Goal: Task Accomplishment & Management: Use online tool/utility

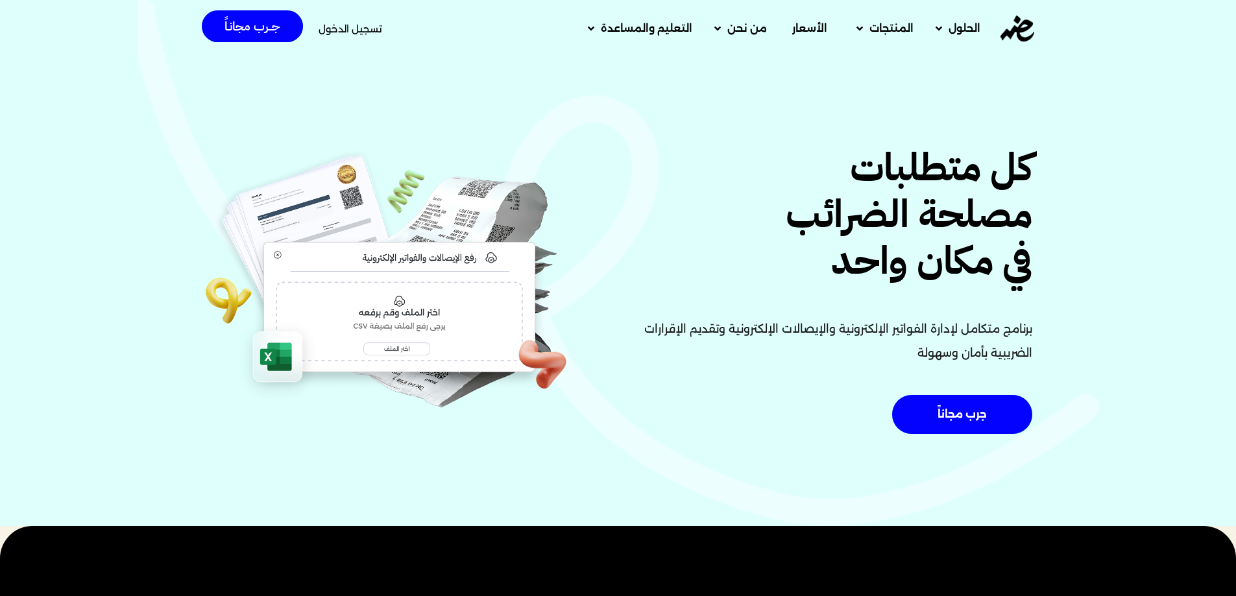
click at [329, 32] on span "تسجيل الدخول" at bounding box center [351, 29] width 64 height 10
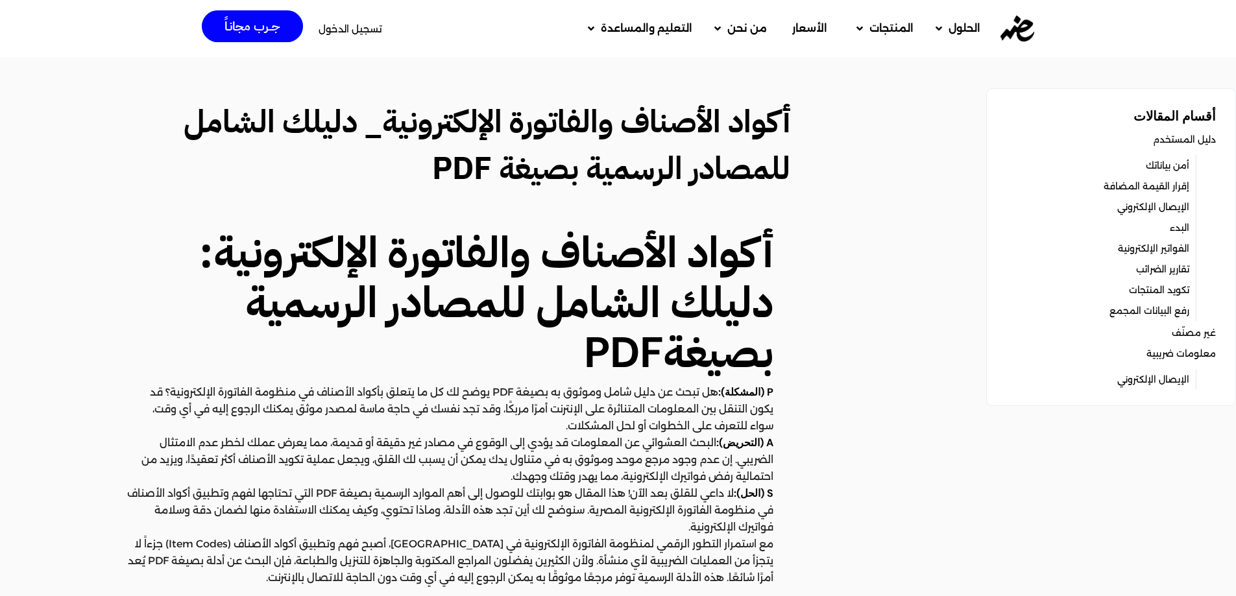
click at [360, 30] on span "تسجيل الدخول" at bounding box center [351, 29] width 64 height 10
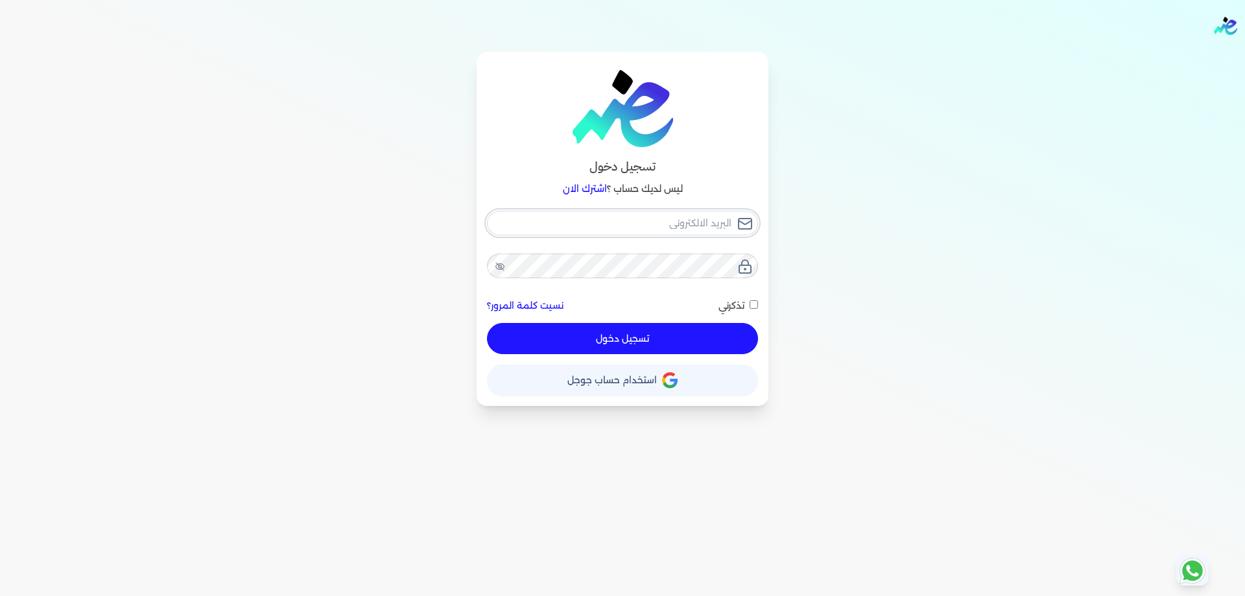
type input "[PERSON_NAME][EMAIL_ADDRESS][DOMAIN_NAME]"
click at [644, 328] on button "تسجيل دخول" at bounding box center [622, 338] width 271 height 31
checkbox input "false"
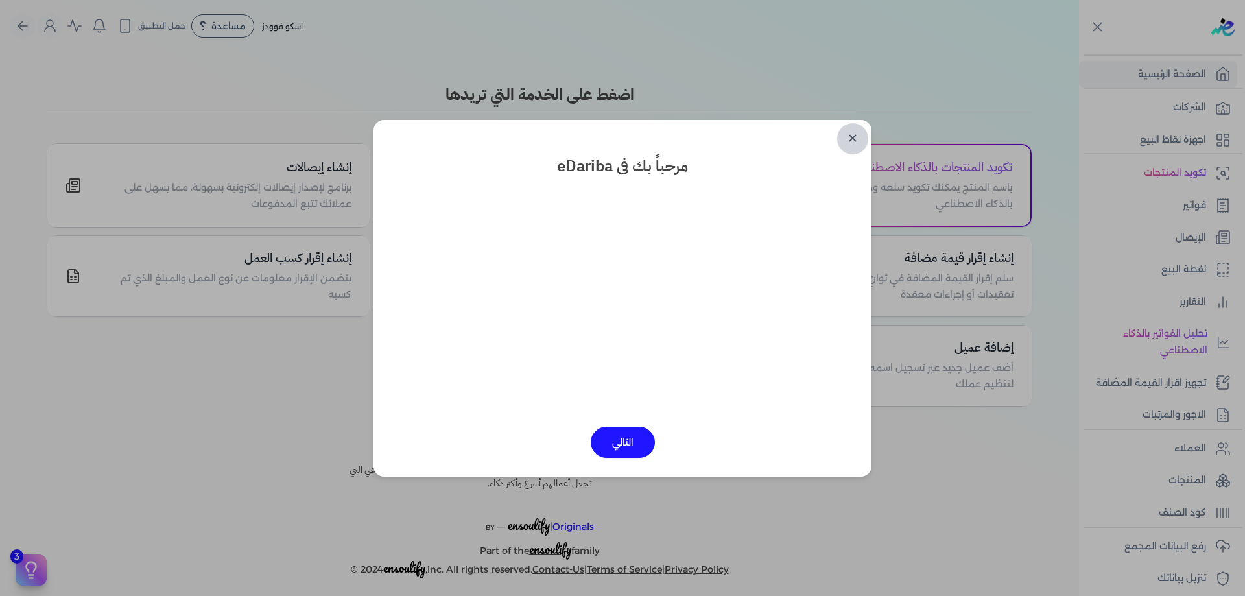
click at [855, 142] on link "✕" at bounding box center [852, 138] width 31 height 31
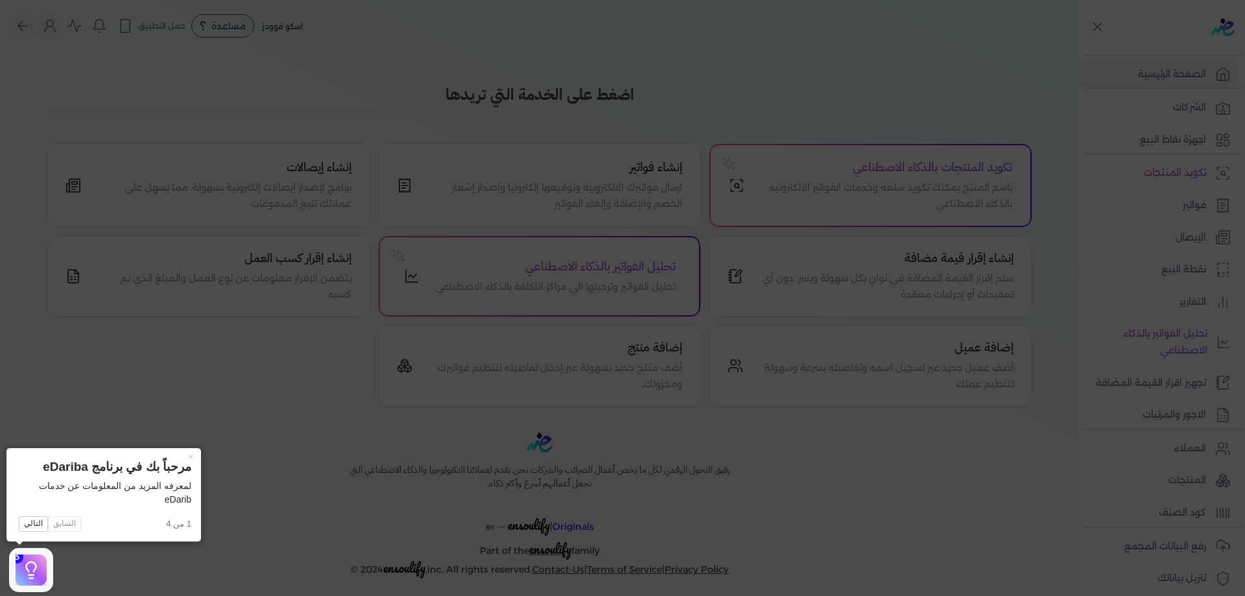
click at [1046, 185] on icon at bounding box center [622, 298] width 1245 height 596
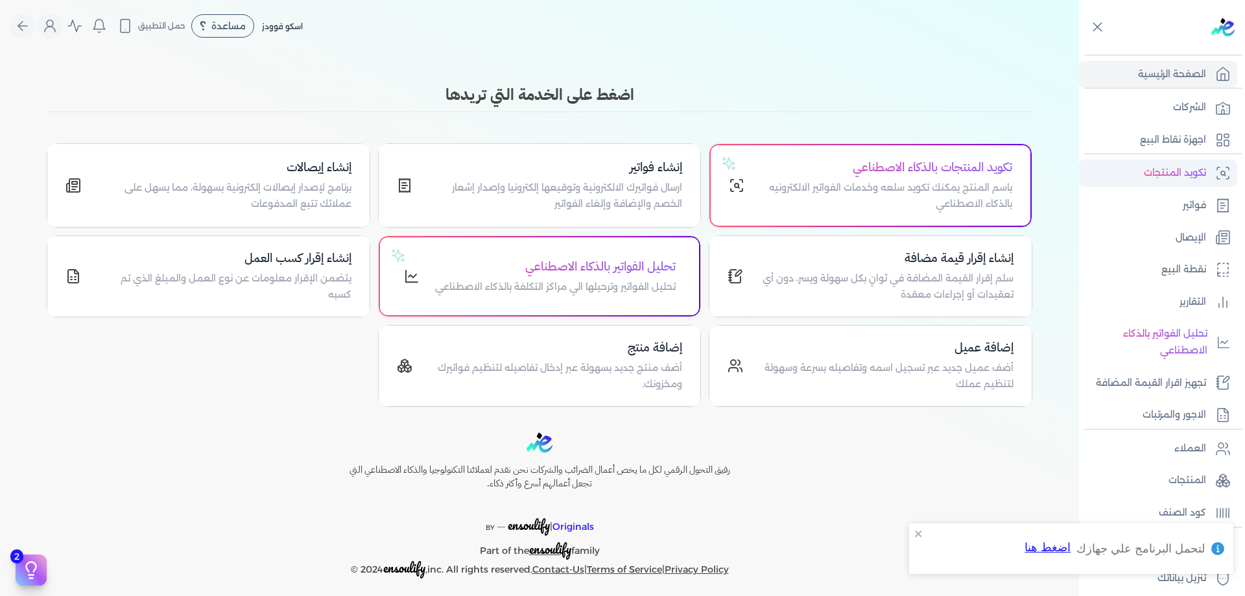
click at [1205, 167] on p "تكويد المنتجات" at bounding box center [1175, 173] width 62 height 17
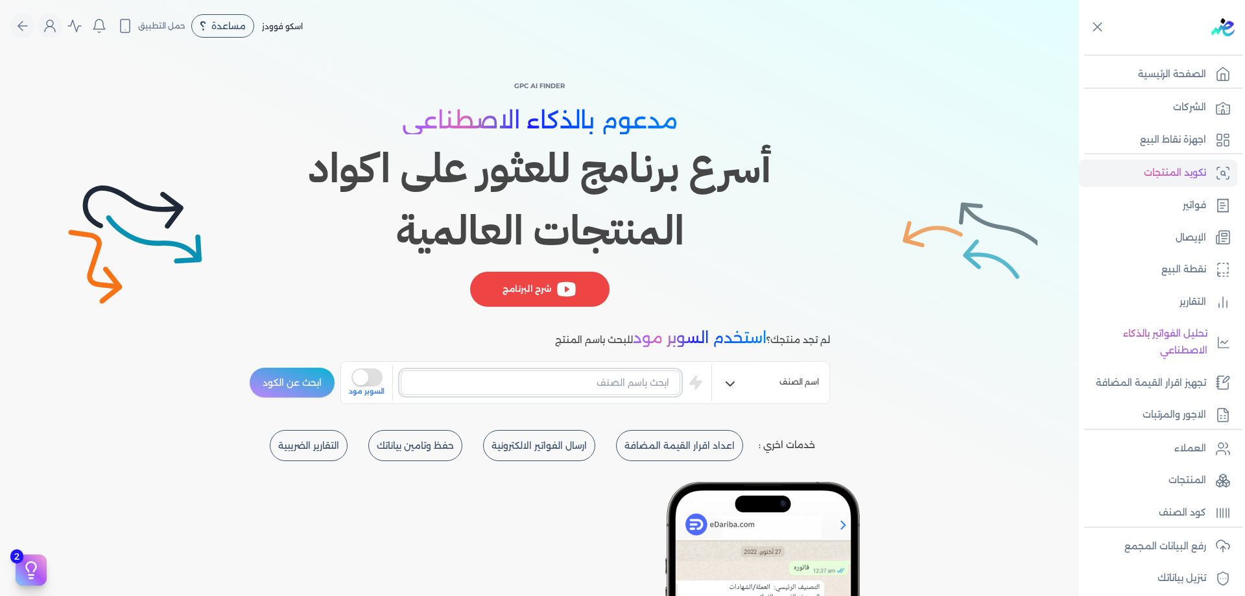
click at [643, 380] on input "text" at bounding box center [541, 382] width 280 height 25
click at [640, 388] on input "text" at bounding box center [541, 382] width 280 height 25
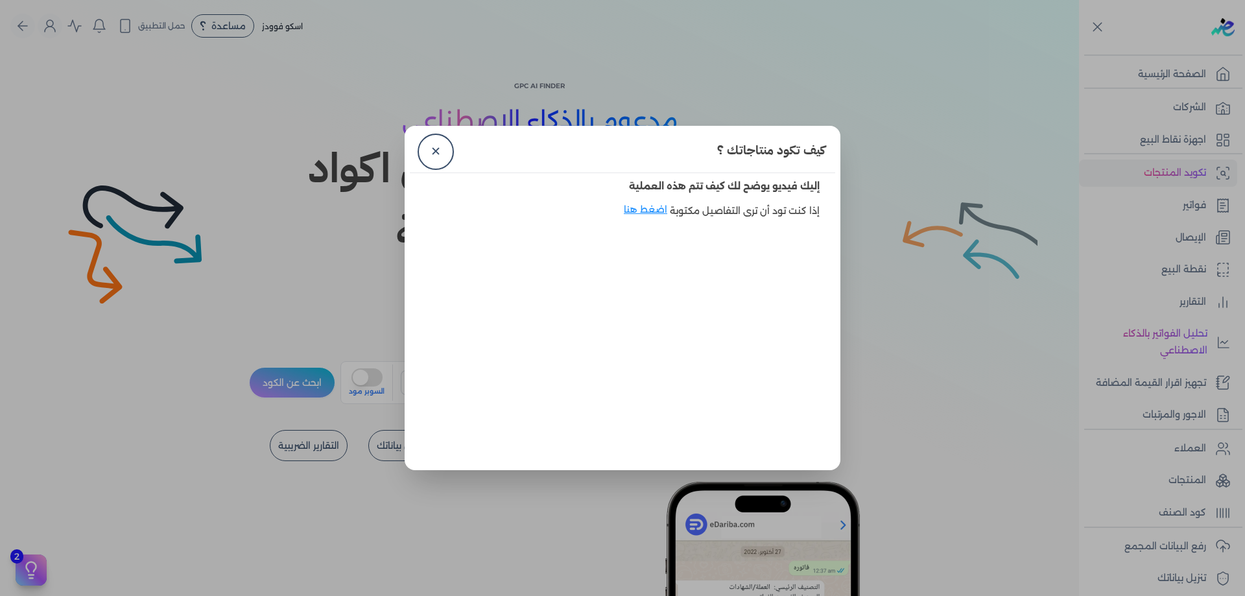
click at [418, 116] on dialog "كيف تكود منتاجاتك ؟ ✕ إليك فيديو يوضح لك كيف تتم هذه العملية إذا كنت تود أن ترى…" at bounding box center [622, 298] width 1245 height 596
click at [439, 142] on link "✕" at bounding box center [435, 151] width 31 height 31
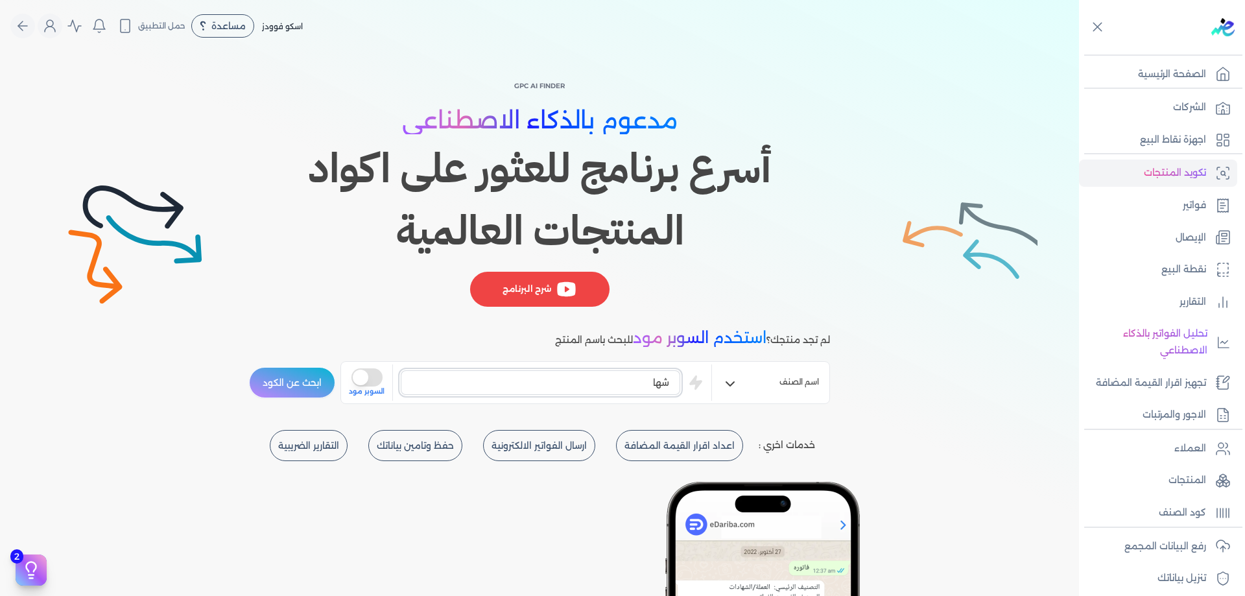
click at [584, 371] on input "شها" at bounding box center [541, 382] width 280 height 25
click at [249, 367] on button "ابحث عن الكود" at bounding box center [292, 382] width 86 height 31
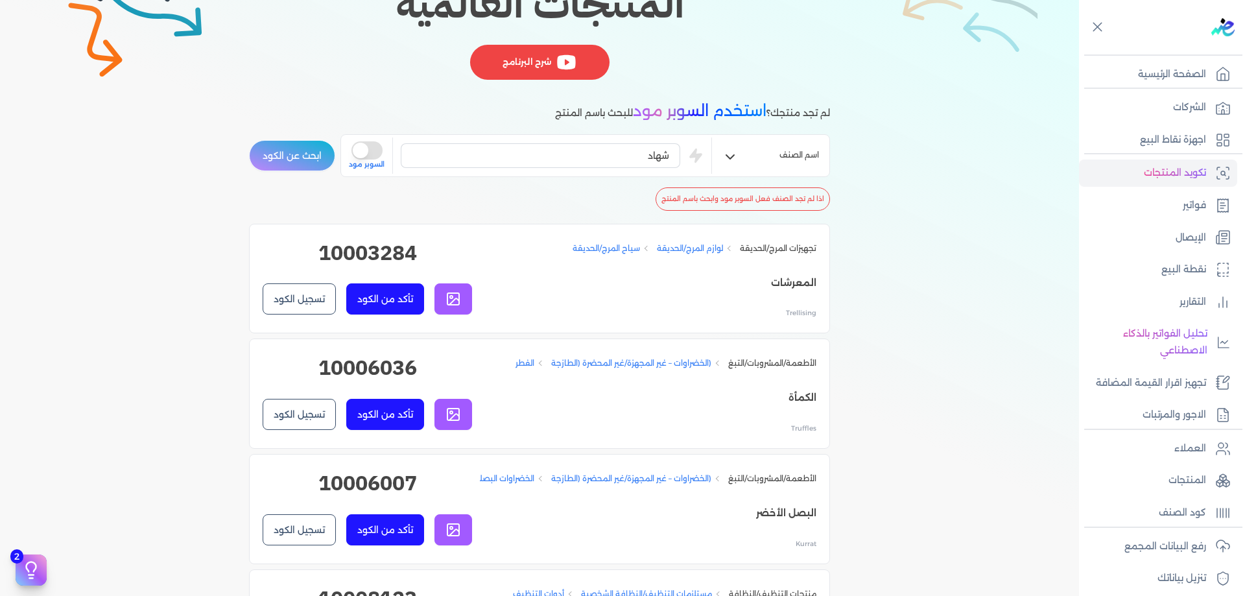
scroll to position [198, 0]
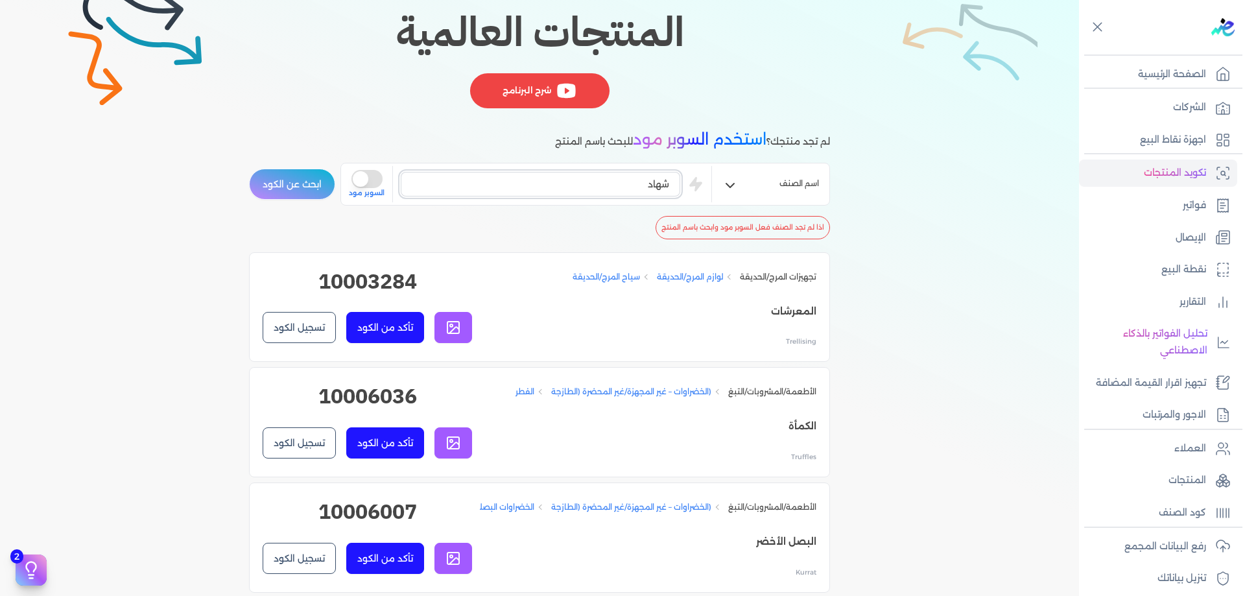
click at [664, 186] on input "شهاد" at bounding box center [541, 184] width 280 height 25
click at [249, 169] on button "ابحث عن الكود" at bounding box center [292, 184] width 86 height 31
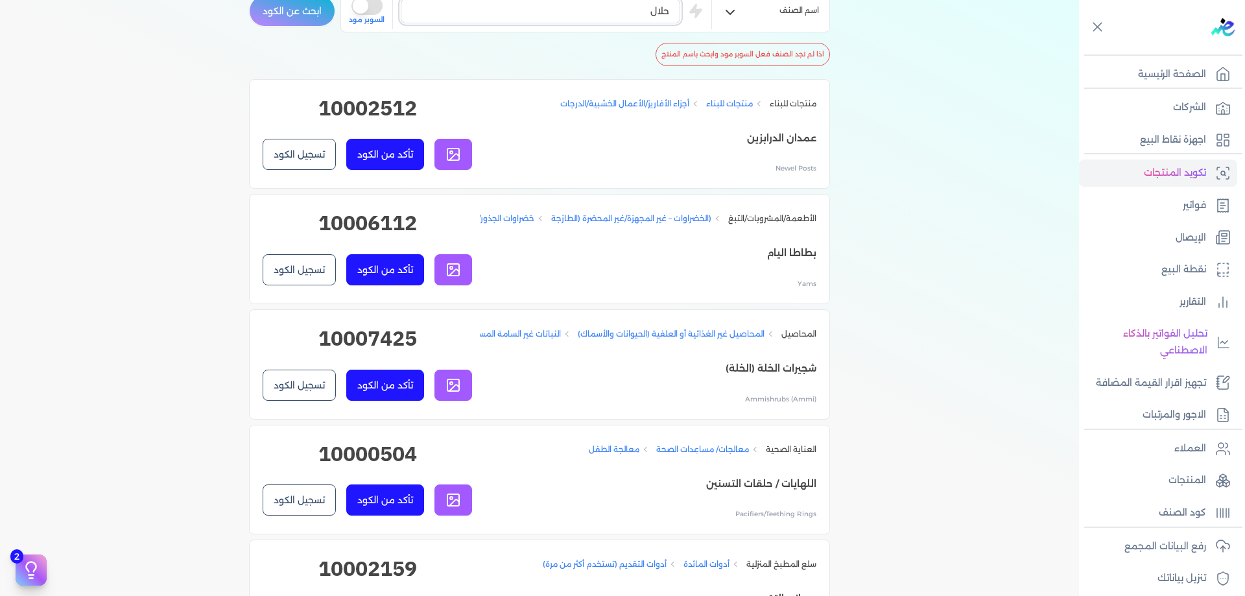
scroll to position [328, 0]
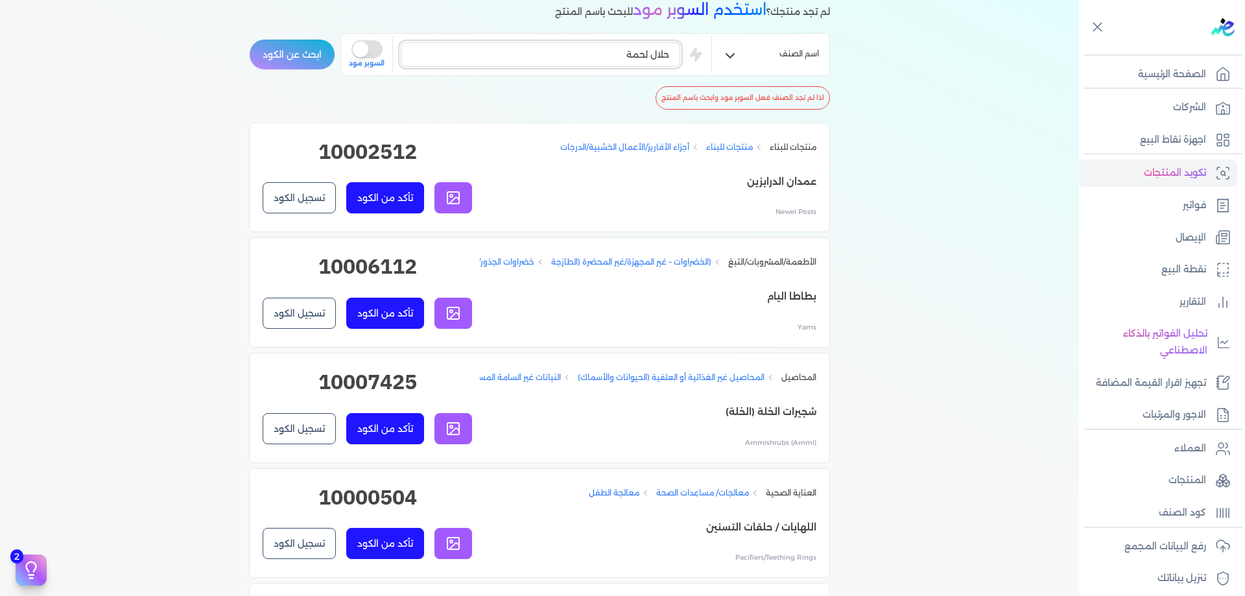
click at [249, 39] on button "ابحث عن الكود" at bounding box center [292, 54] width 86 height 31
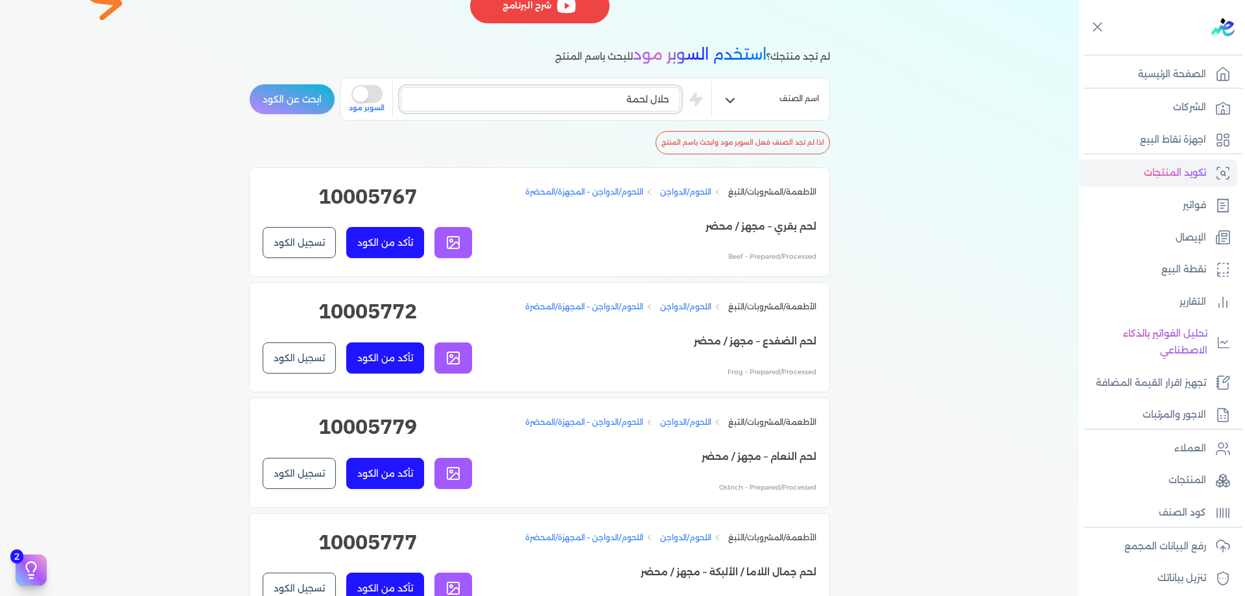
scroll to position [242, 0]
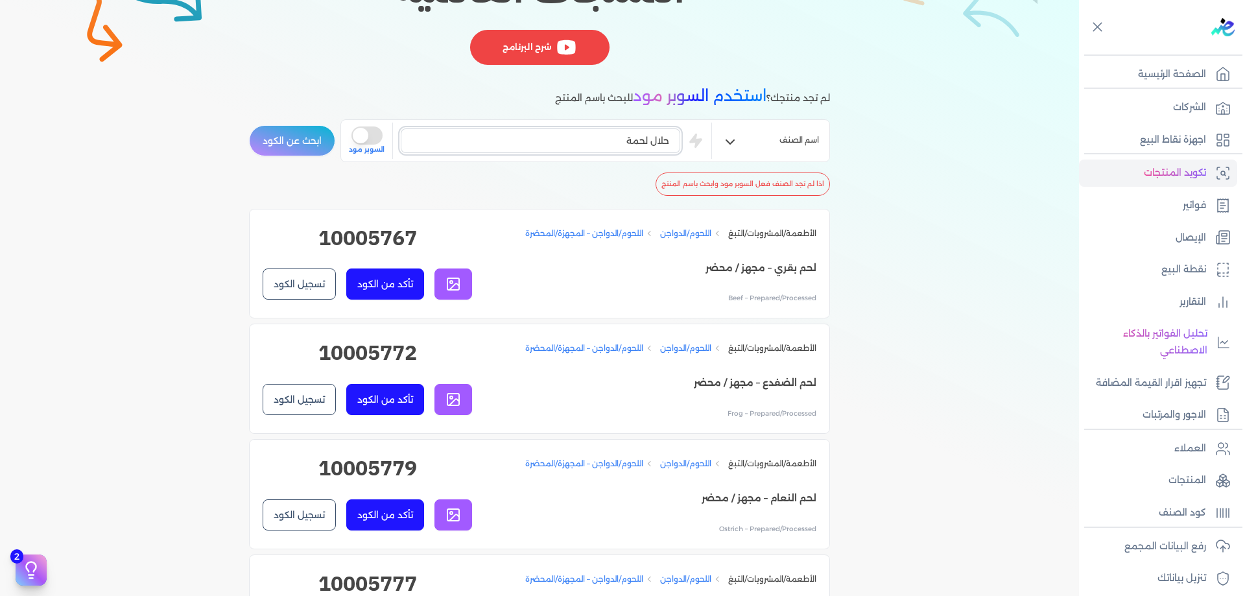
click at [645, 134] on input "حلال لحمة" at bounding box center [541, 140] width 280 height 25
click at [249, 125] on button "ابحث عن الكود" at bounding box center [292, 140] width 86 height 31
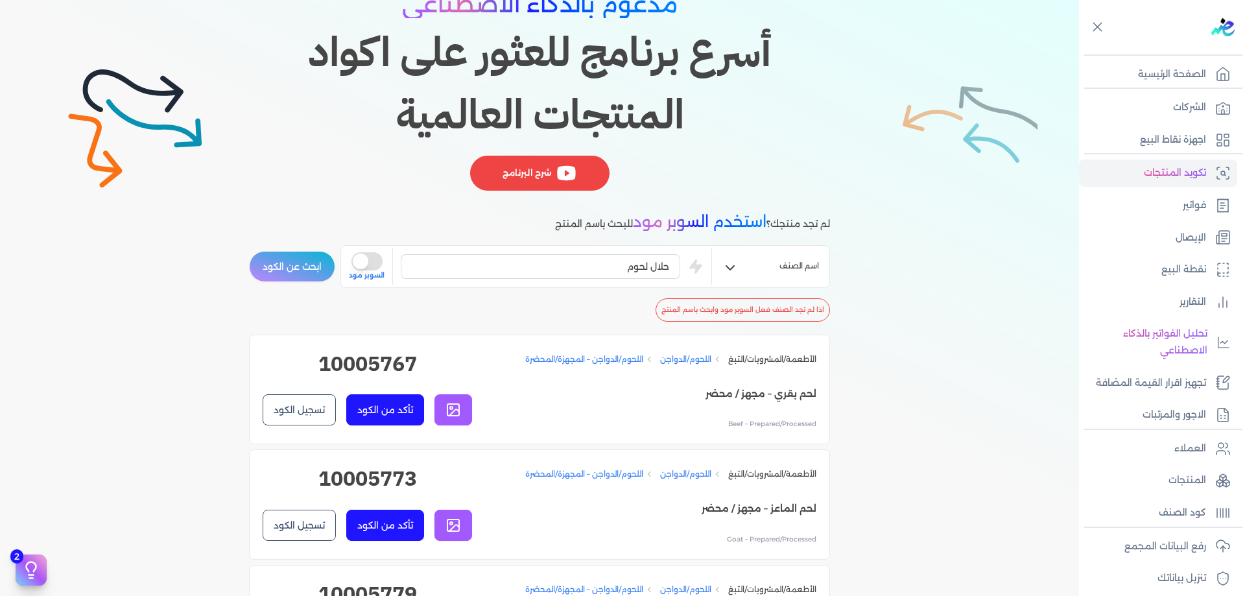
scroll to position [130, 0]
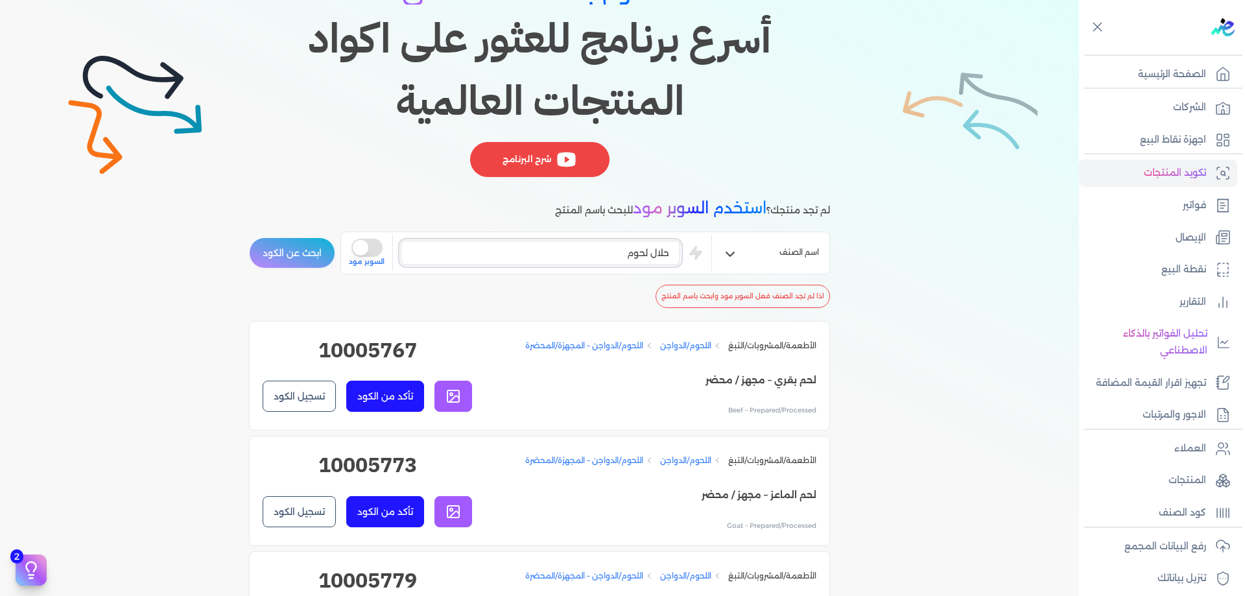
click at [626, 250] on input "حلال لحوم" at bounding box center [541, 253] width 280 height 25
type input "خ"
type input "شهاد"
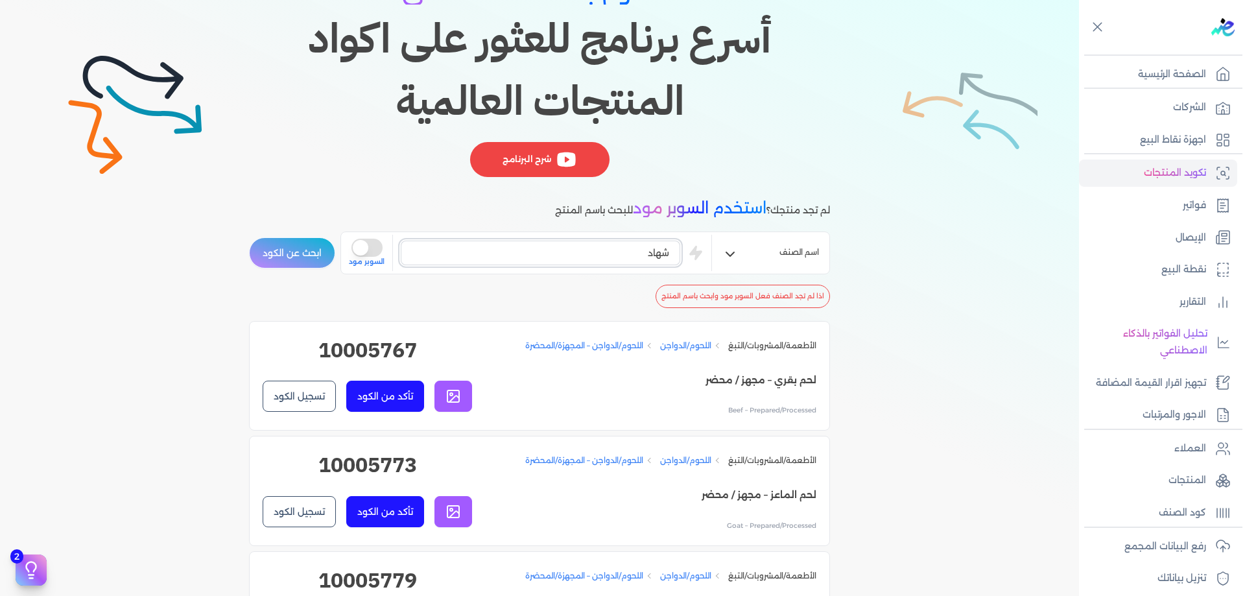
click at [249, 237] on button "ابحث عن الكود" at bounding box center [292, 252] width 86 height 31
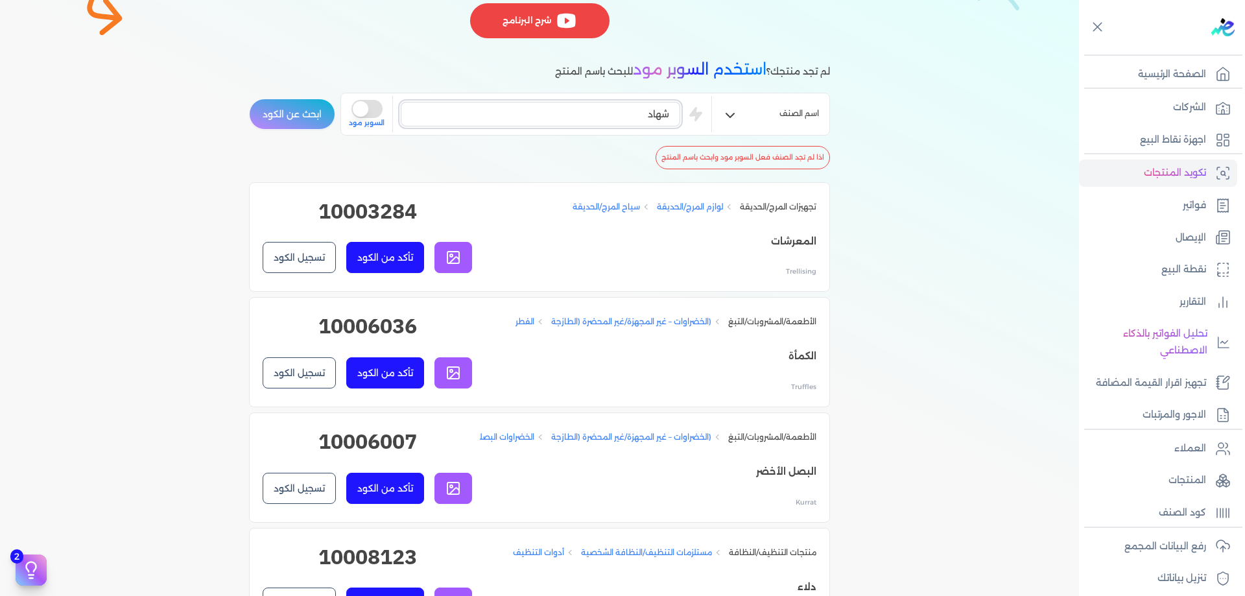
scroll to position [259, 0]
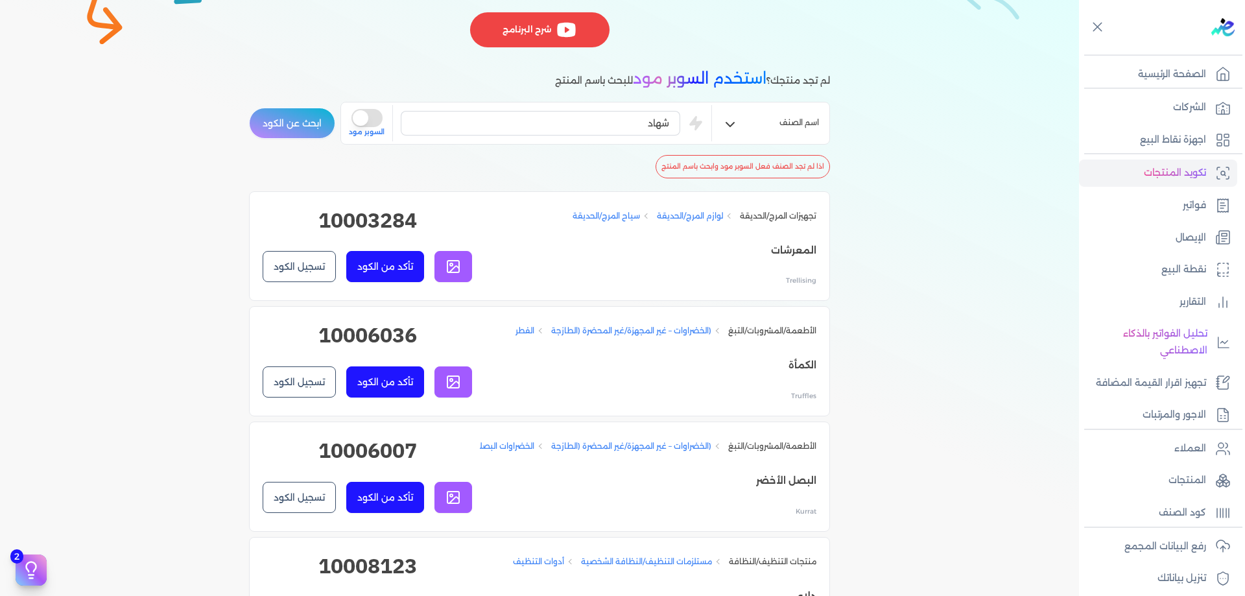
click at [367, 121] on button "is super mode" at bounding box center [367, 118] width 31 height 18
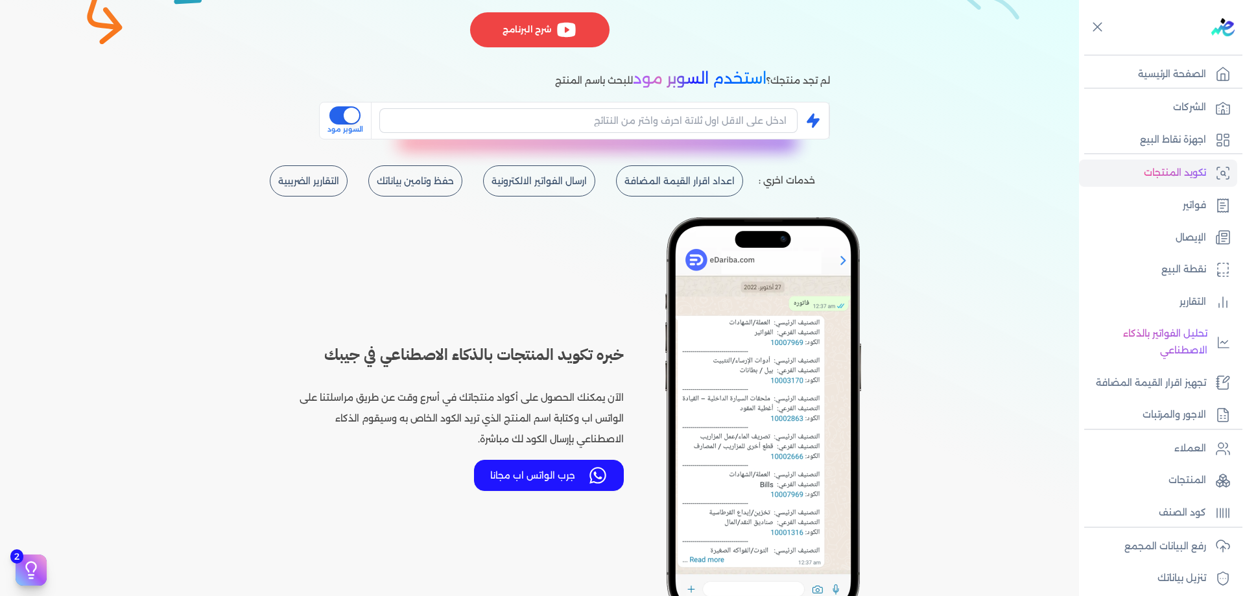
click at [351, 119] on button "is super mode" at bounding box center [345, 115] width 31 height 18
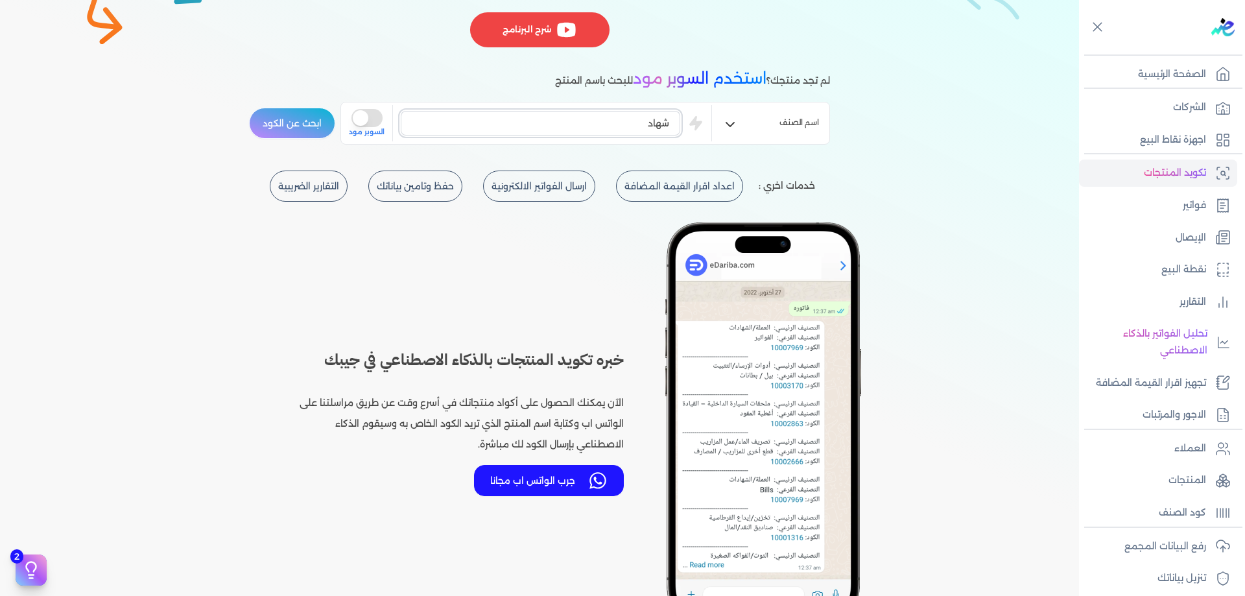
click at [588, 125] on input "شهاد" at bounding box center [541, 123] width 280 height 25
type input "خدمة"
click at [249, 108] on button "ابحث عن الكود" at bounding box center [292, 123] width 86 height 31
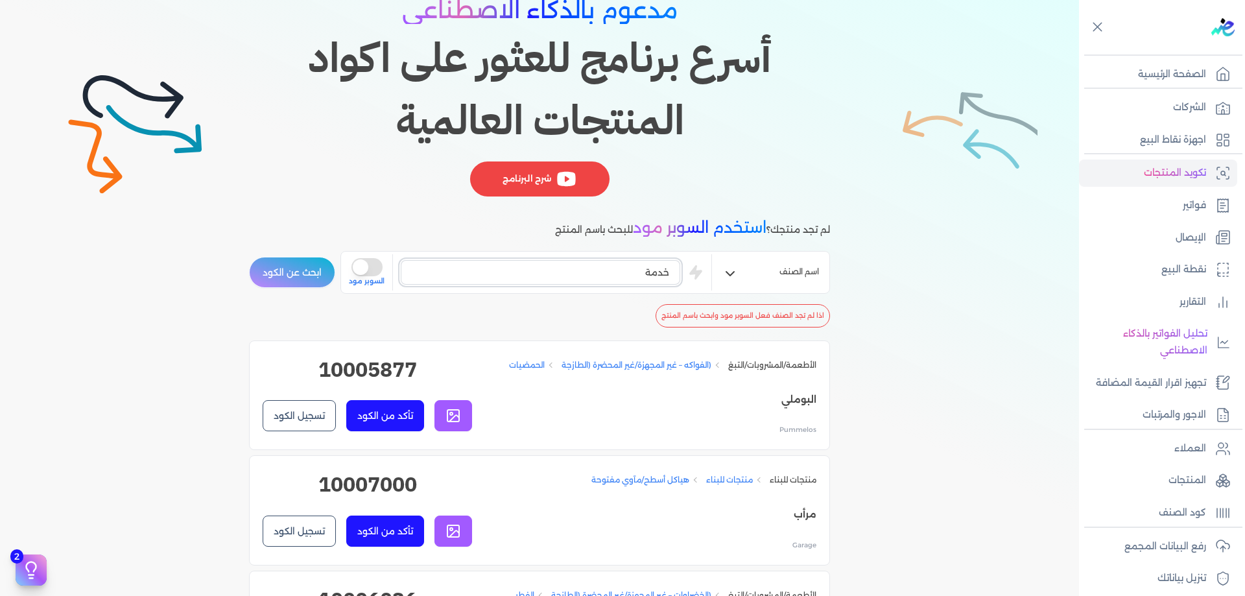
scroll to position [0, 0]
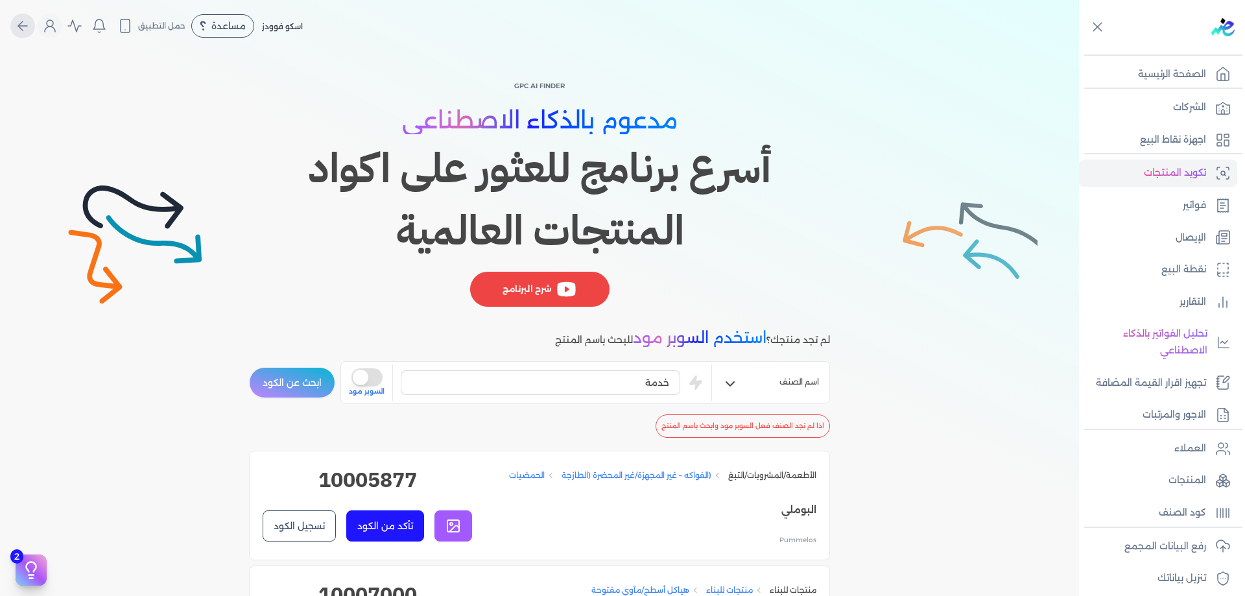
click at [30, 30] on icon "Global" at bounding box center [23, 26] width 16 height 16
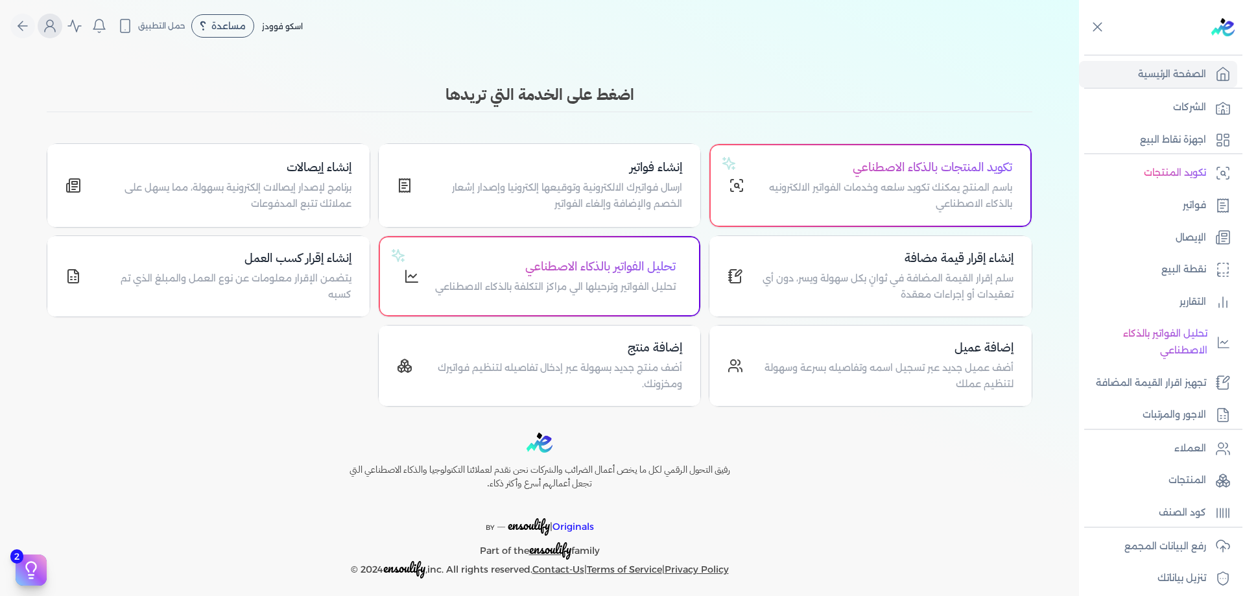
click at [58, 27] on icon "Global" at bounding box center [50, 26] width 16 height 16
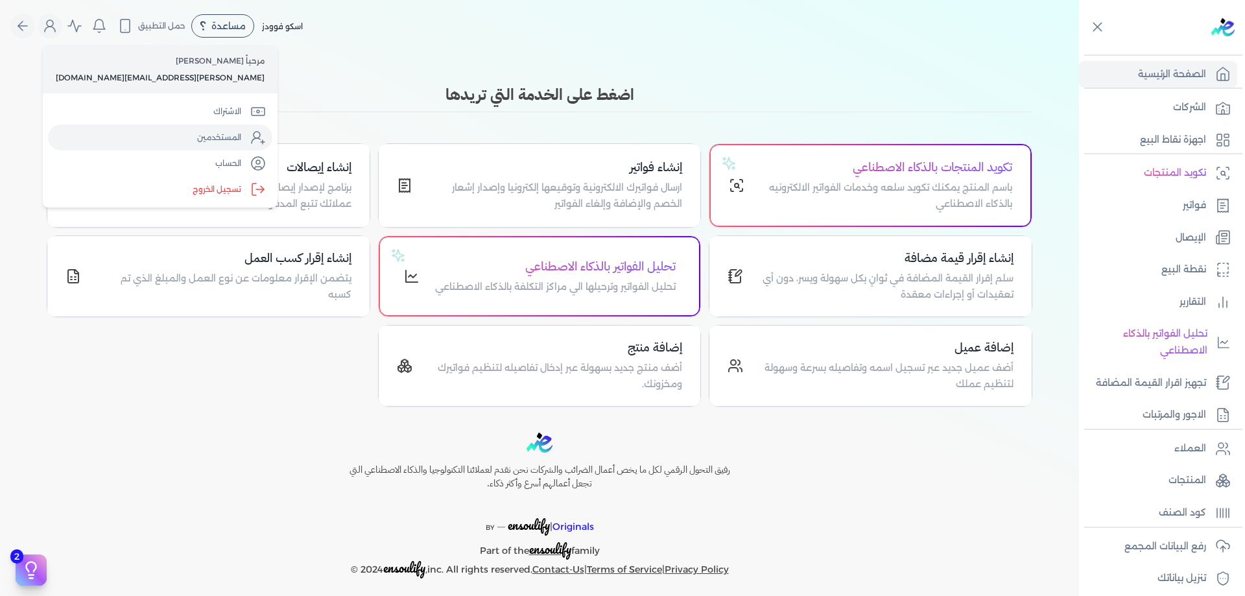
click at [170, 136] on link "المستخدمين" at bounding box center [160, 138] width 224 height 26
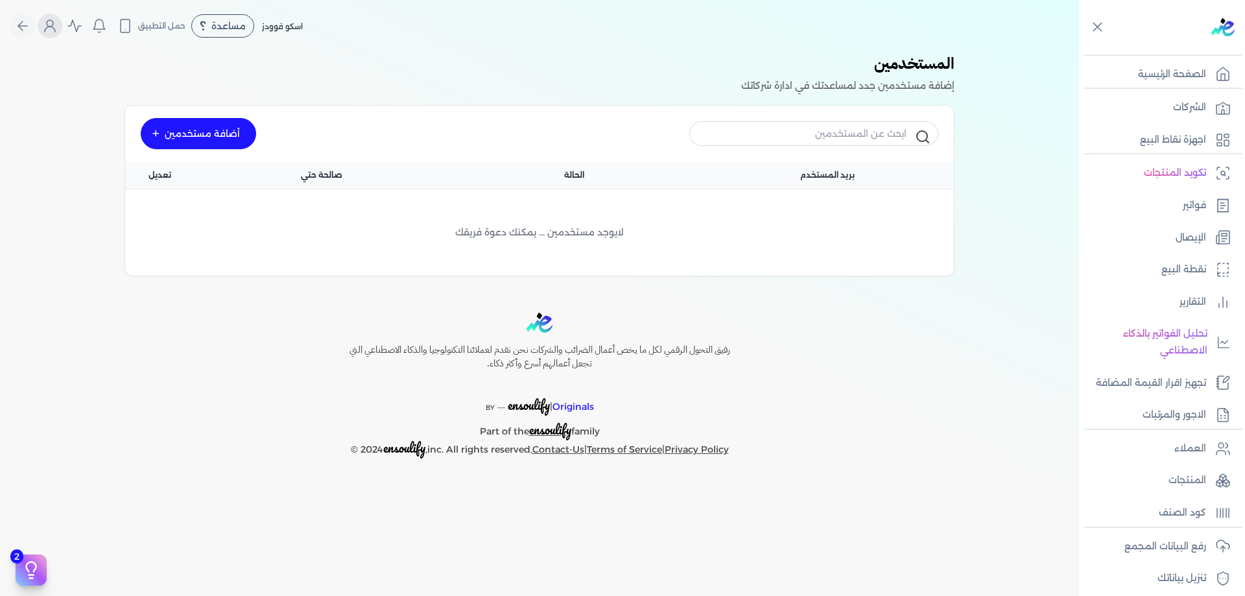
click at [51, 25] on icon "Global" at bounding box center [50, 26] width 16 height 16
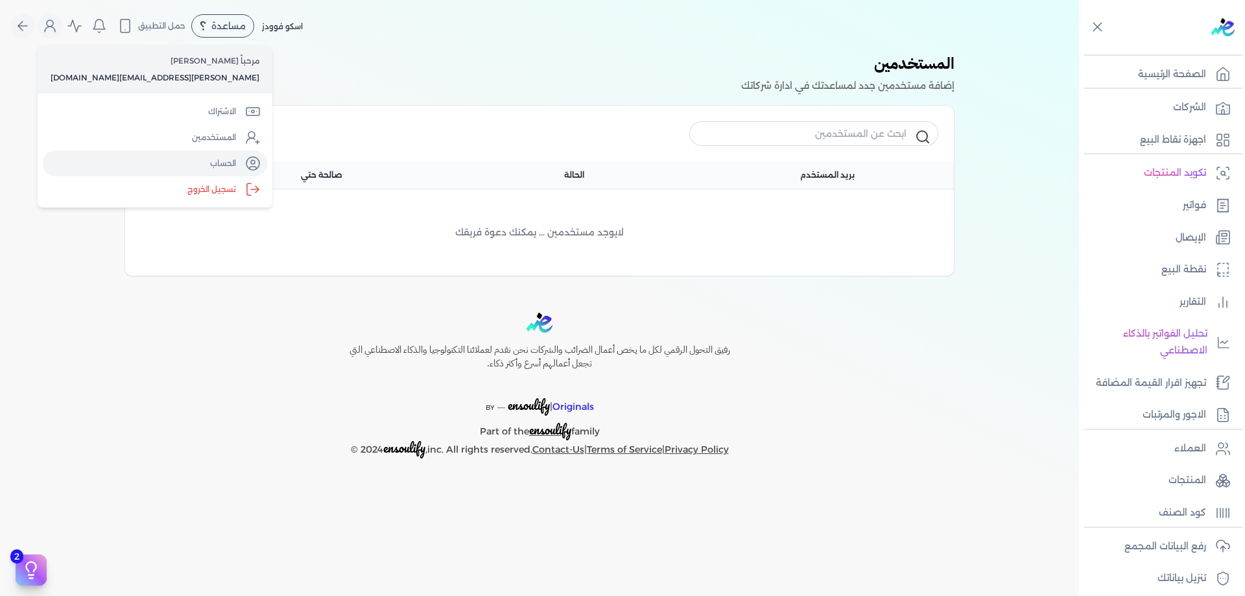
click at [137, 153] on link "الحساب" at bounding box center [155, 163] width 224 height 26
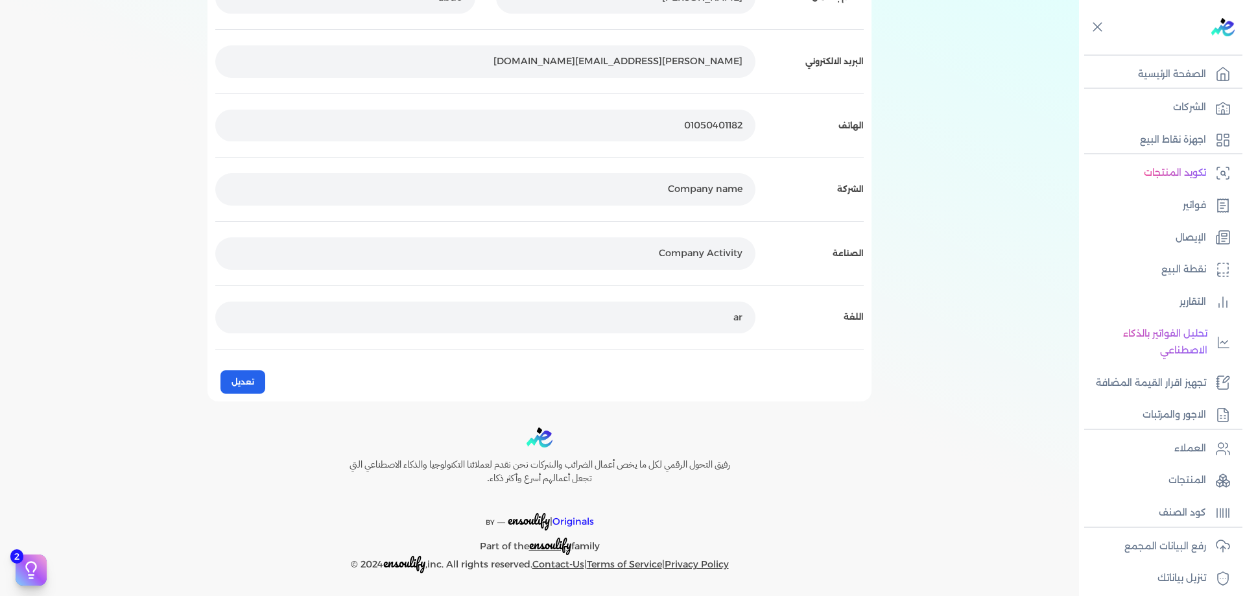
scroll to position [163, 0]
click at [710, 326] on p "ar" at bounding box center [485, 314] width 540 height 32
click at [717, 314] on p "ar" at bounding box center [485, 314] width 540 height 32
click at [845, 322] on div "اللغة ar" at bounding box center [539, 314] width 649 height 64
click at [847, 319] on div "اللغة" at bounding box center [854, 314] width 20 height 16
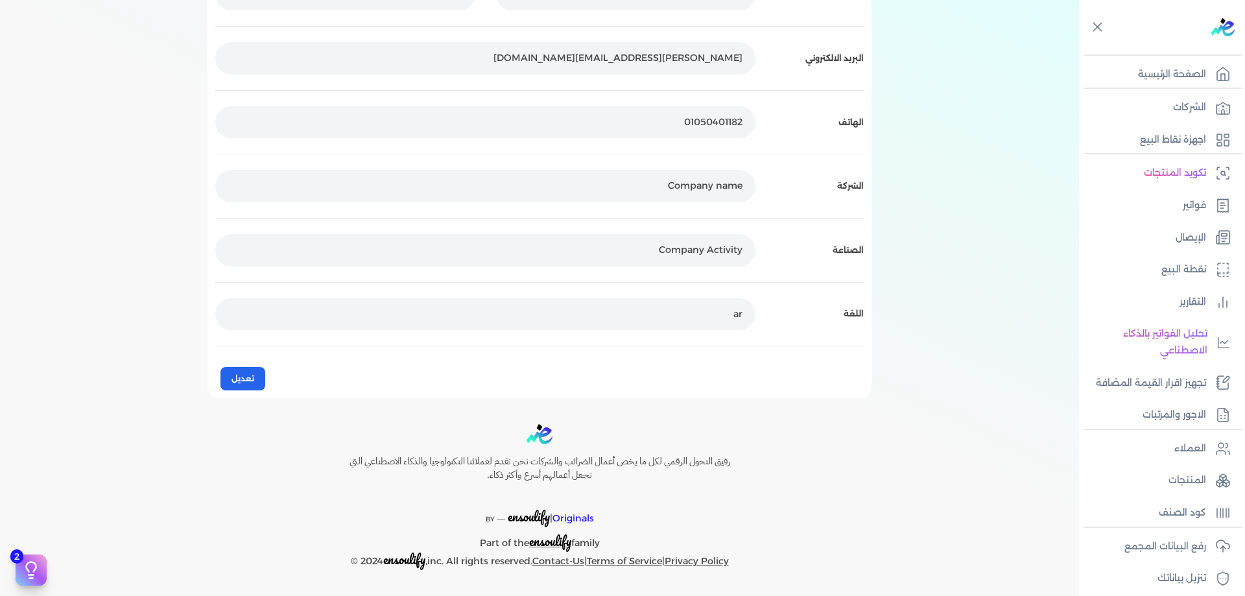
click at [849, 319] on div "اللغة" at bounding box center [854, 314] width 20 height 16
click at [812, 322] on div "اللغة ar" at bounding box center [539, 314] width 649 height 64
click at [230, 376] on button "تعديل" at bounding box center [243, 378] width 45 height 23
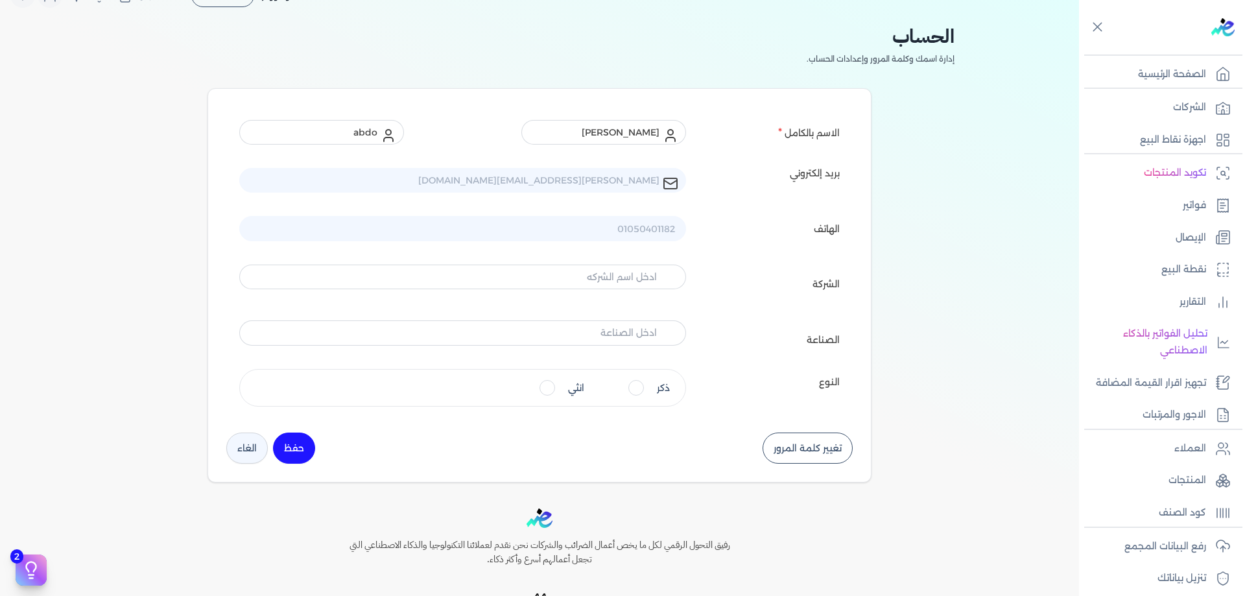
scroll to position [28, 0]
click at [1229, 31] on img at bounding box center [1223, 27] width 23 height 18
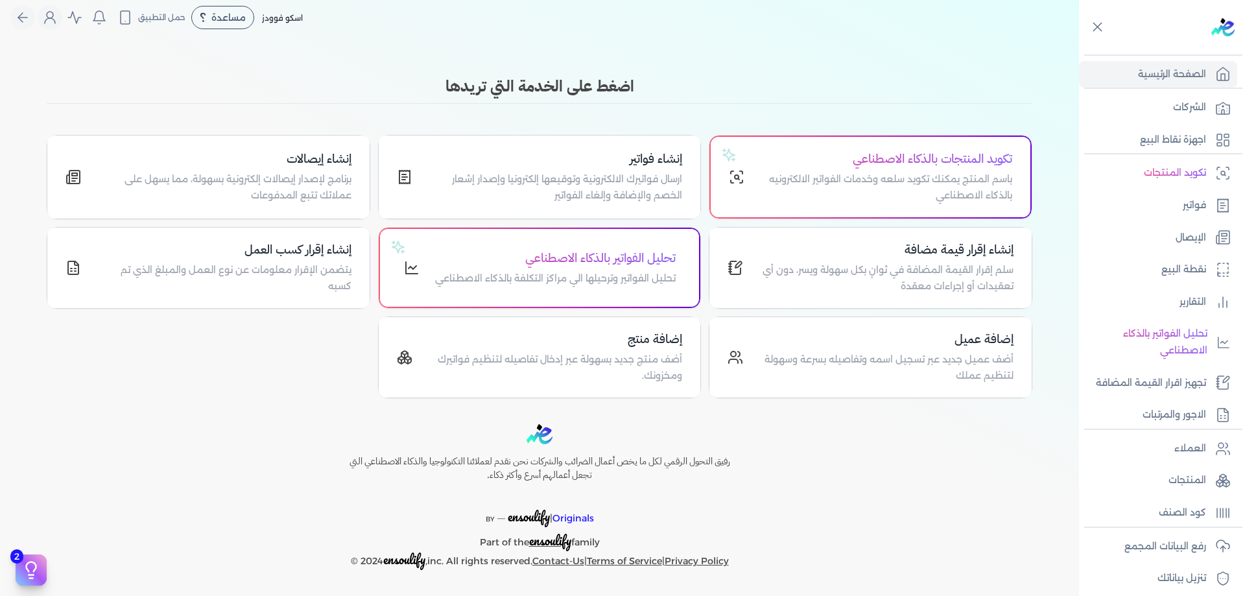
scroll to position [8, 0]
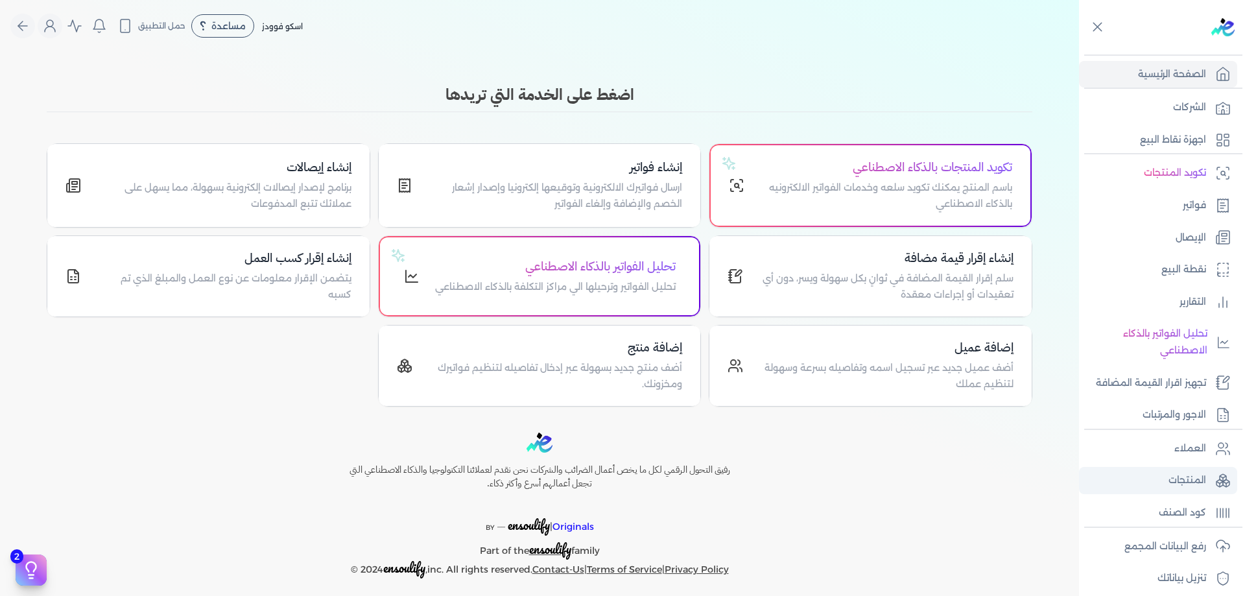
click at [1211, 487] on link "المنتجات" at bounding box center [1158, 480] width 158 height 27
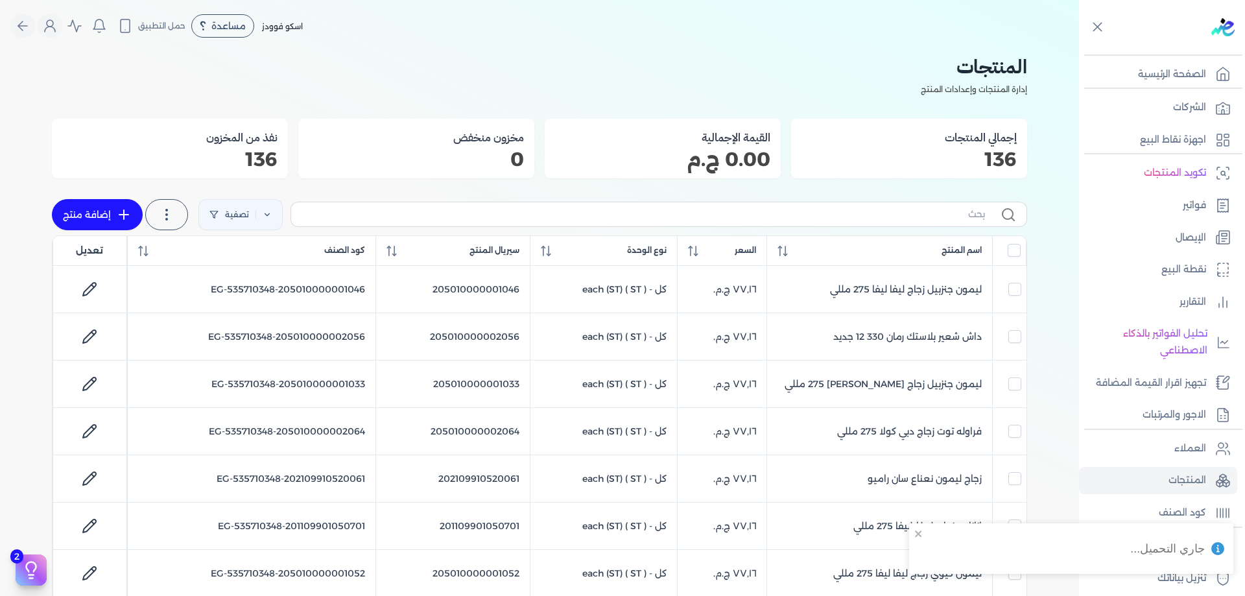
click at [78, 211] on link "إضافة منتج" at bounding box center [97, 214] width 91 height 31
select select "EGS"
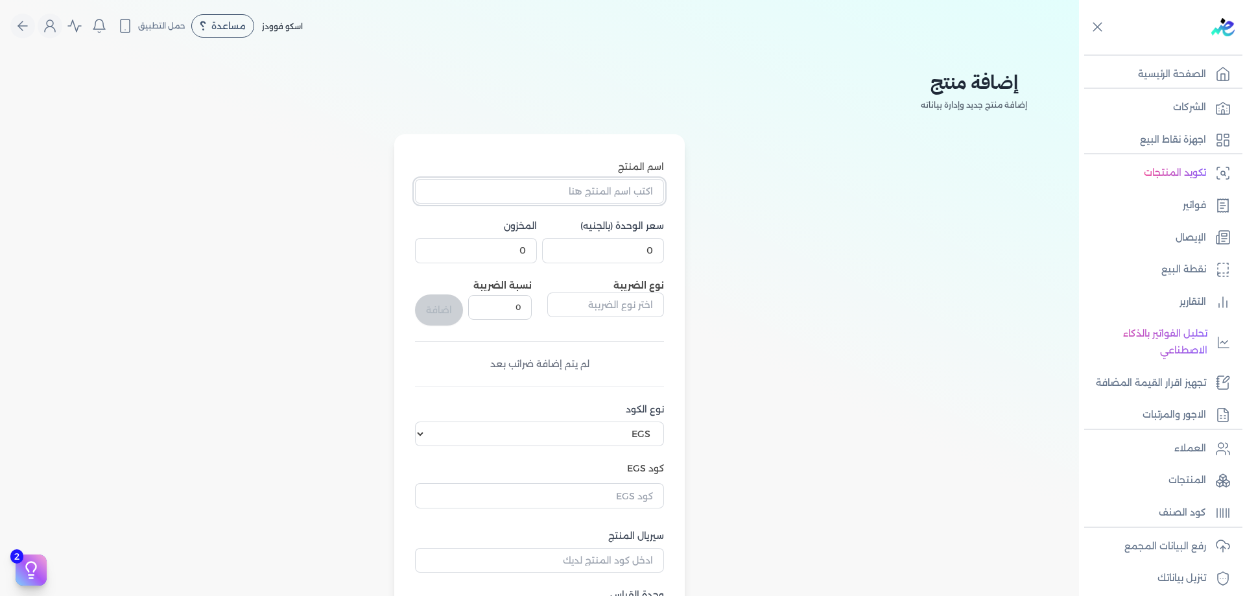
click at [530, 184] on input "اسم المنتج" at bounding box center [539, 191] width 249 height 25
click at [531, 184] on input "اسم المنتج" at bounding box center [539, 191] width 249 height 25
click at [813, 266] on div "اسم المنتج سعر الوحدة (بالجنيه) 0 المخزون 0 نوع الضريبة نسبة الضريبة 0 اضافة لم…" at bounding box center [540, 412] width 976 height 557
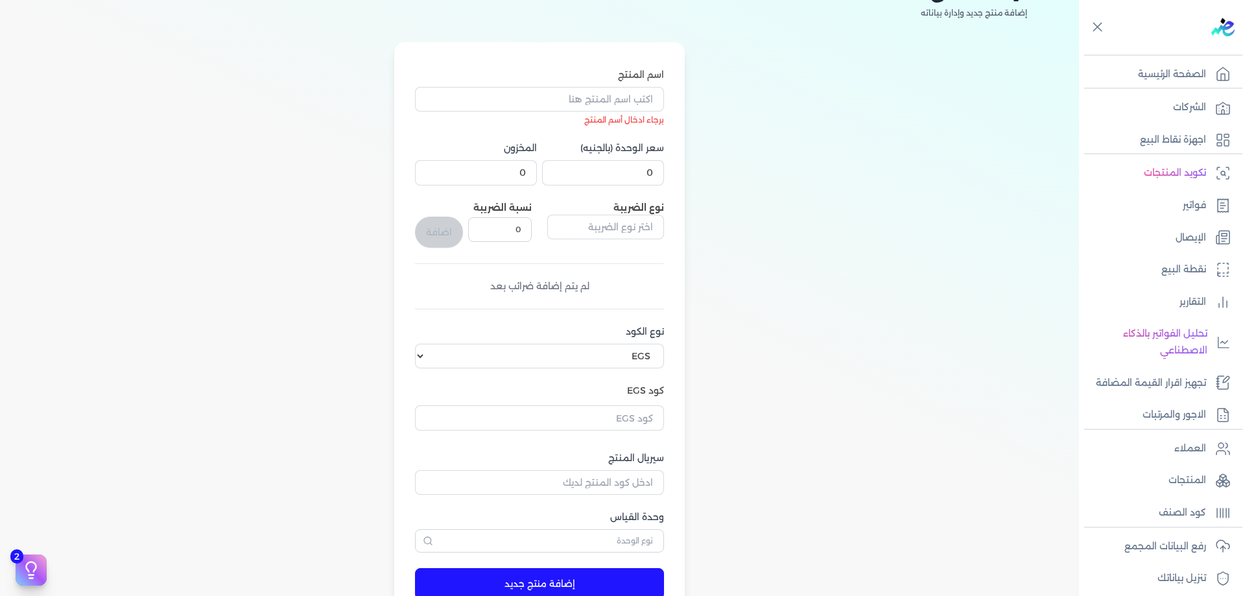
scroll to position [108, 0]
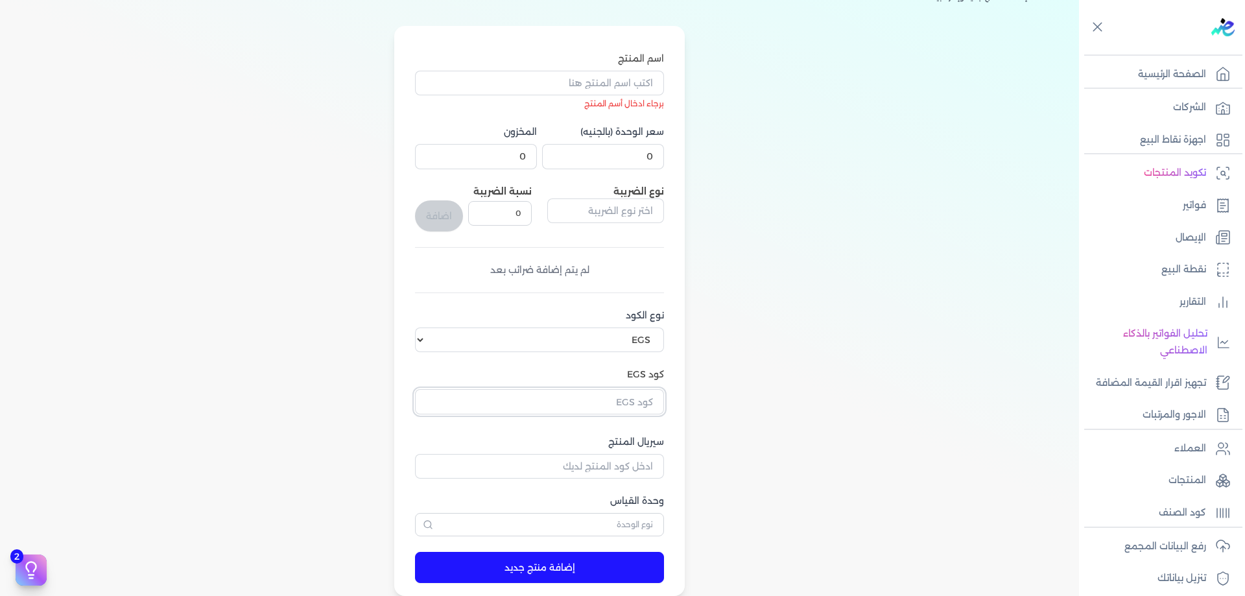
click at [641, 400] on input "text" at bounding box center [539, 401] width 249 height 25
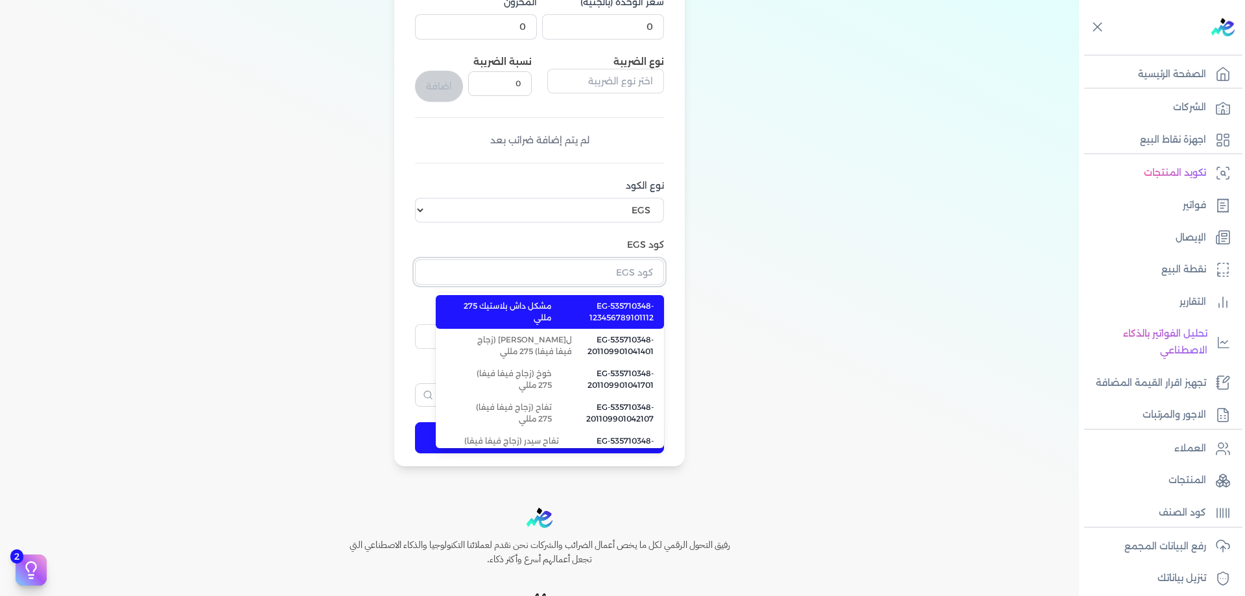
scroll to position [259, 0]
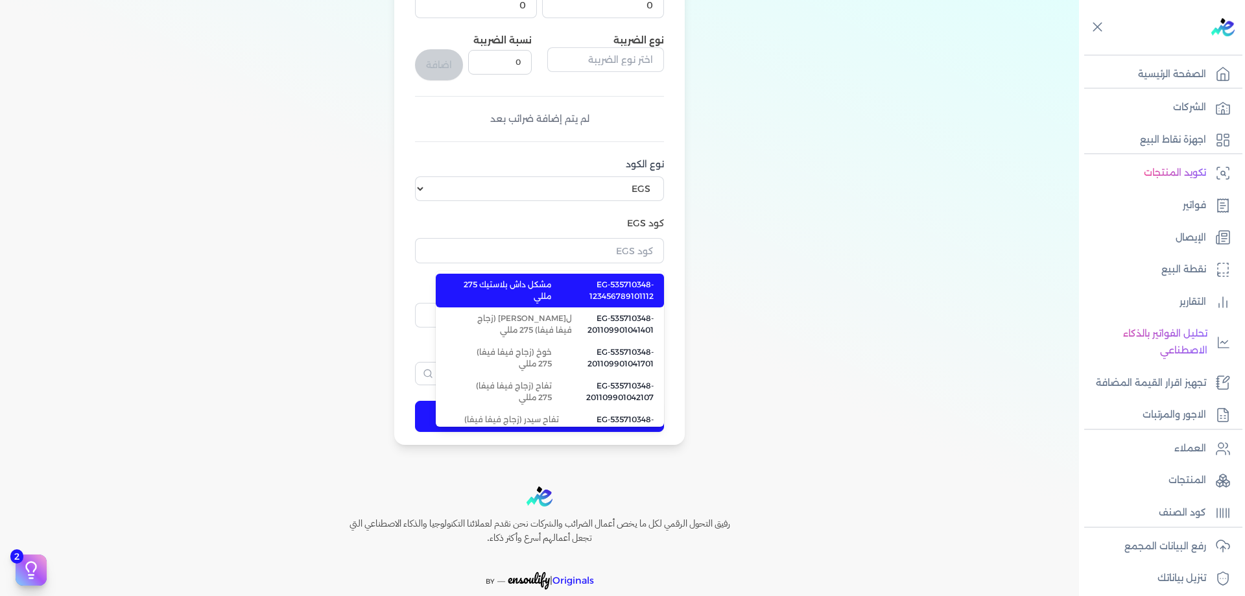
type input "EG-535710348-123456789101112"
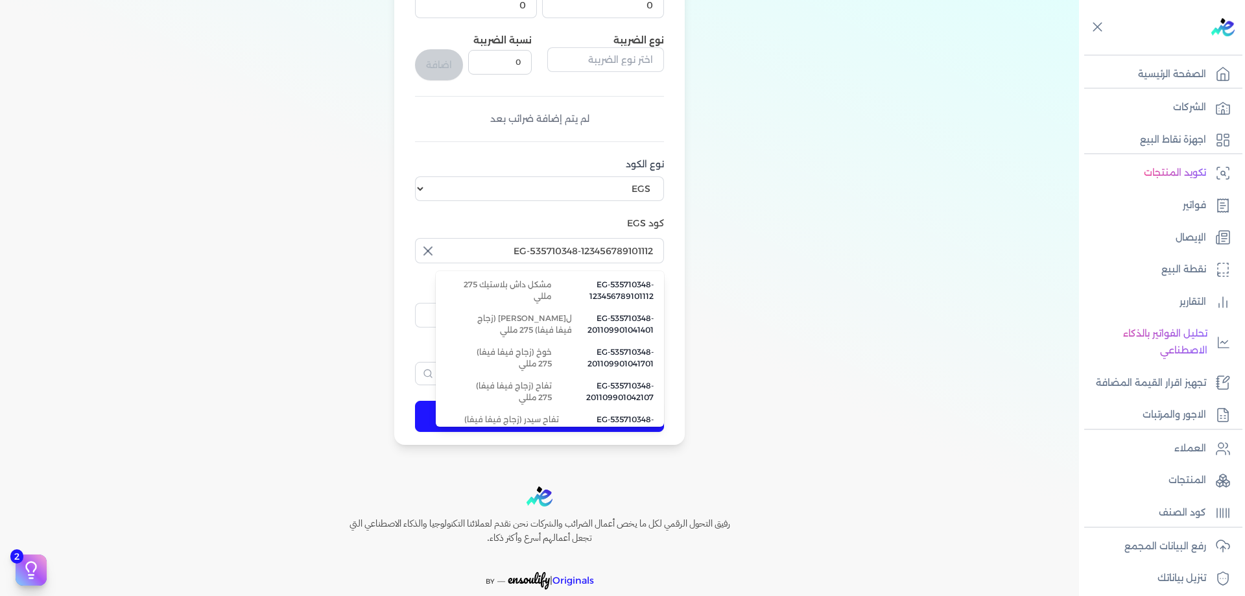
click at [738, 292] on div "اسم المنتج برجاء ادخال أسم المنتج سعر الوحدة (بالجنيه) 0 المخزون 0 نوع الضريبة …" at bounding box center [540, 160] width 976 height 571
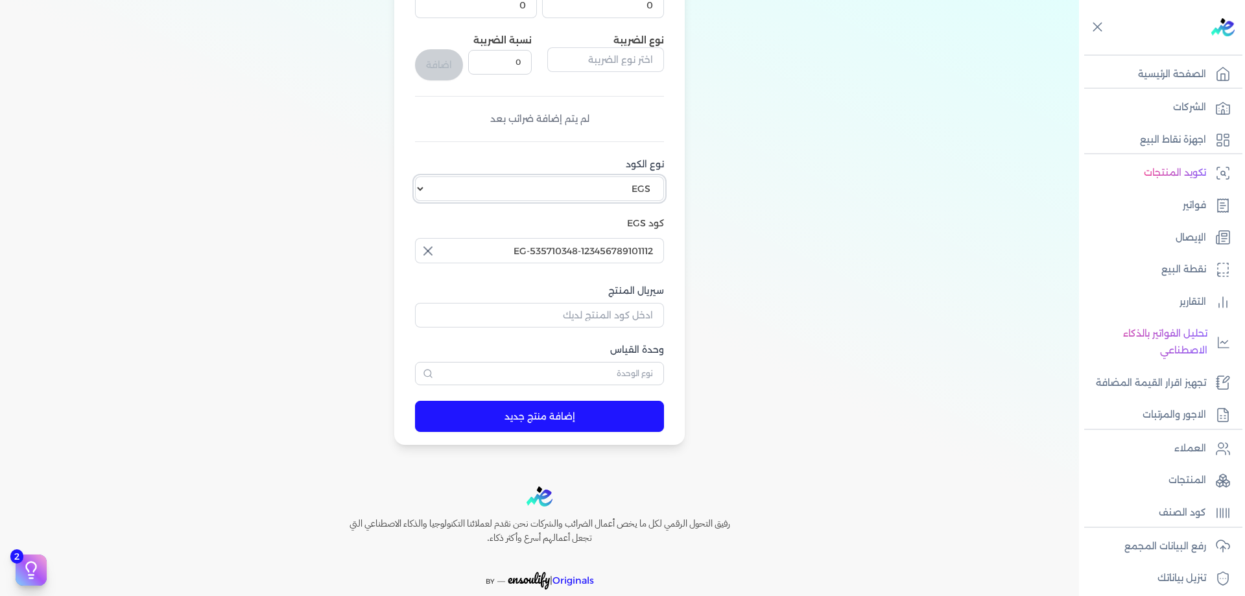
click at [598, 186] on select "اختر نوع الكود EGS GS1" at bounding box center [539, 188] width 249 height 25
click at [617, 313] on input "سيريال المنتج" at bounding box center [539, 315] width 249 height 25
click at [823, 303] on div "اسم المنتج برجاء ادخال أسم المنتج سعر الوحدة (بالجنيه) 0 المخزون 0 نوع الضريبة …" at bounding box center [540, 160] width 976 height 571
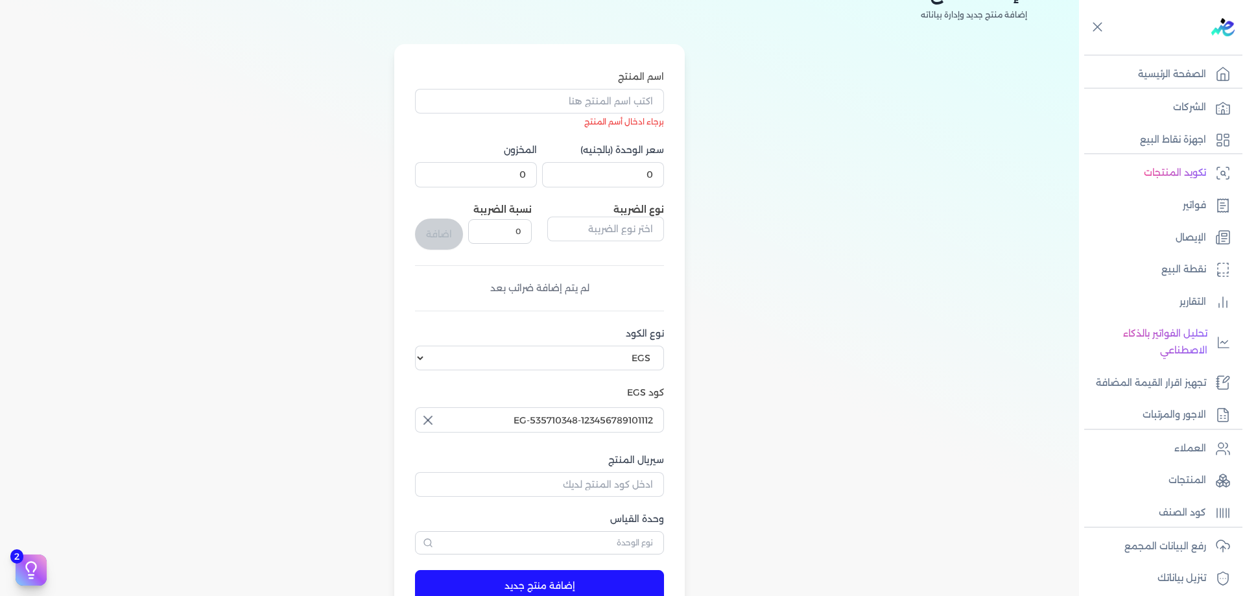
scroll to position [86, 0]
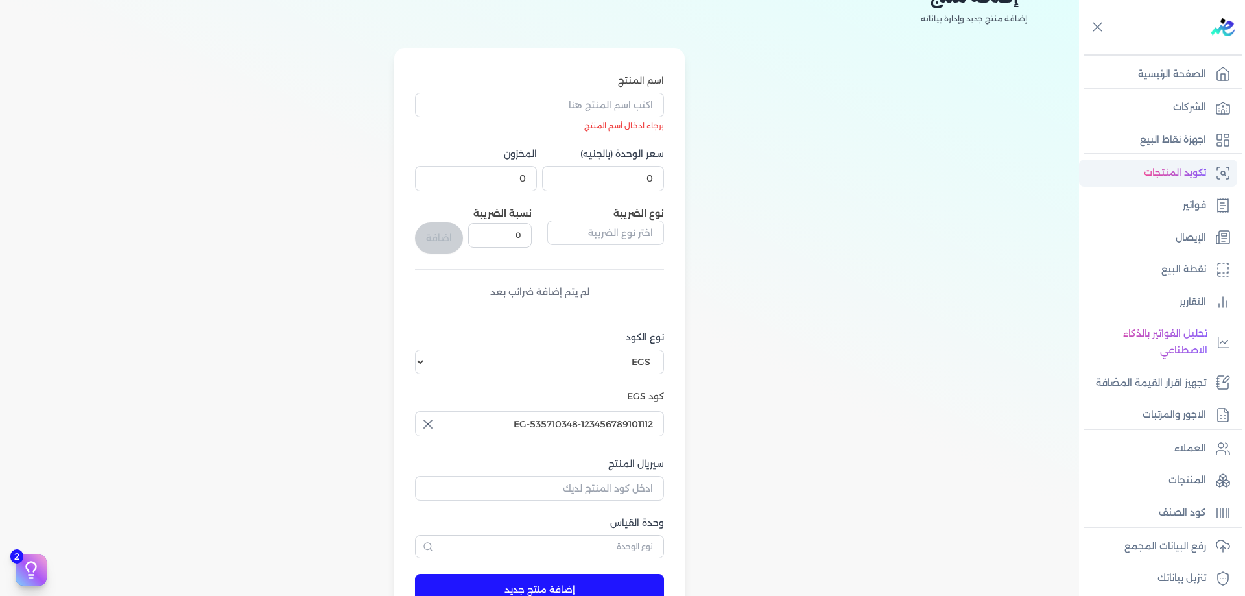
click at [1204, 174] on p "تكويد المنتجات" at bounding box center [1175, 173] width 62 height 17
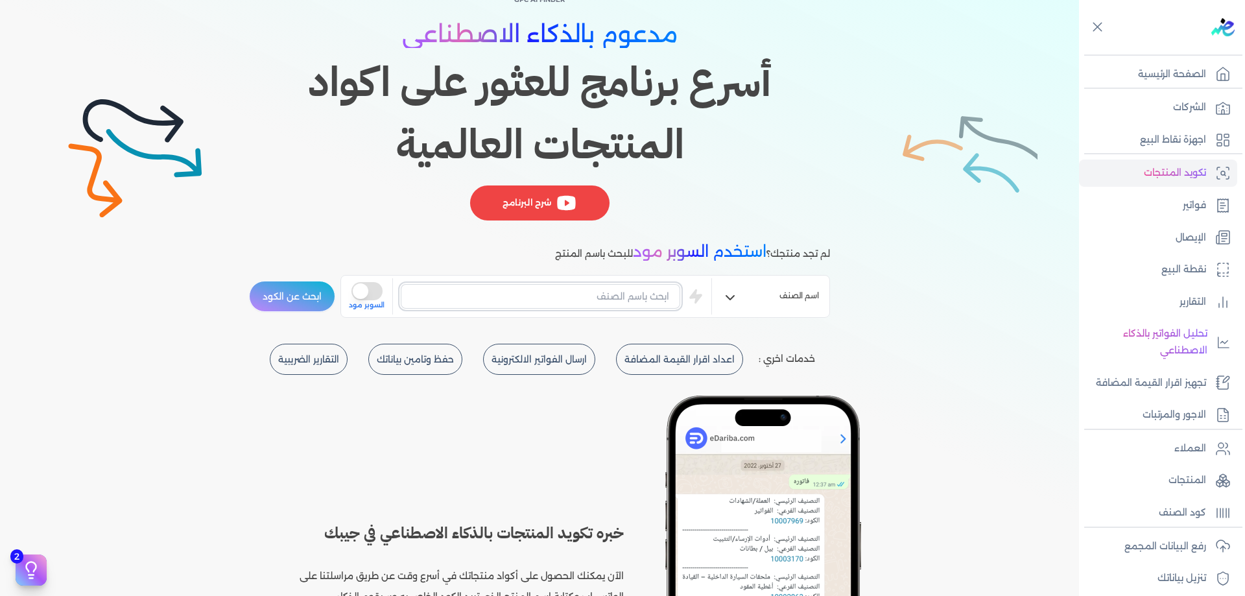
click at [603, 303] on input "text" at bounding box center [541, 296] width 280 height 25
click at [374, 292] on button "is super mode" at bounding box center [367, 291] width 31 height 18
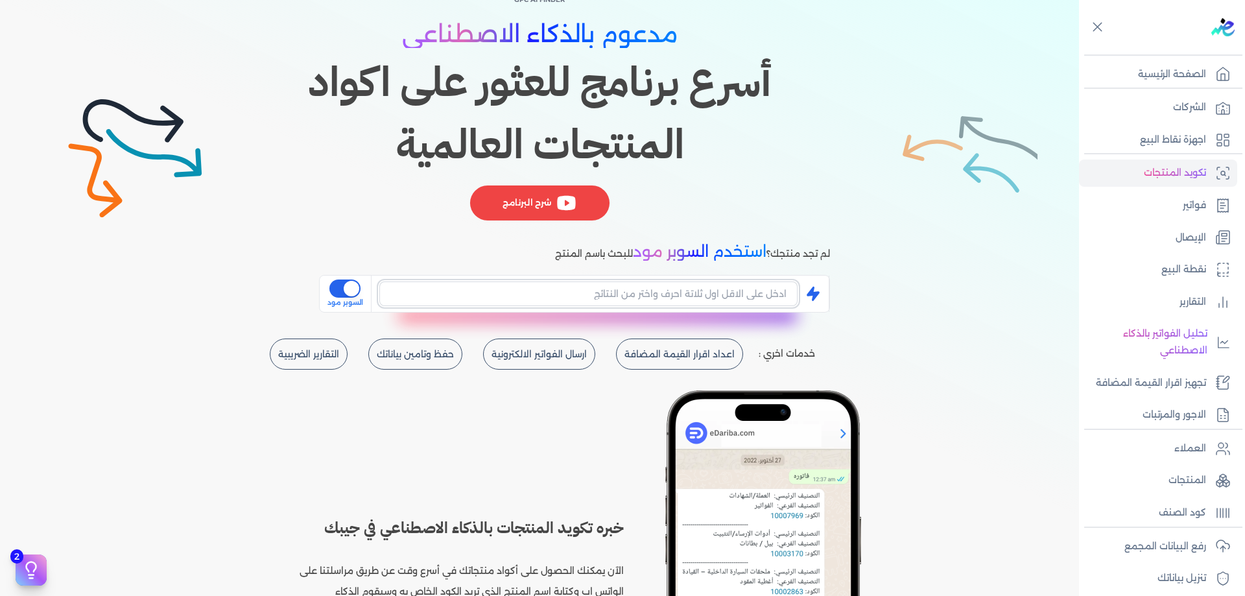
click at [644, 296] on input "text" at bounding box center [588, 294] width 418 height 25
type input "f"
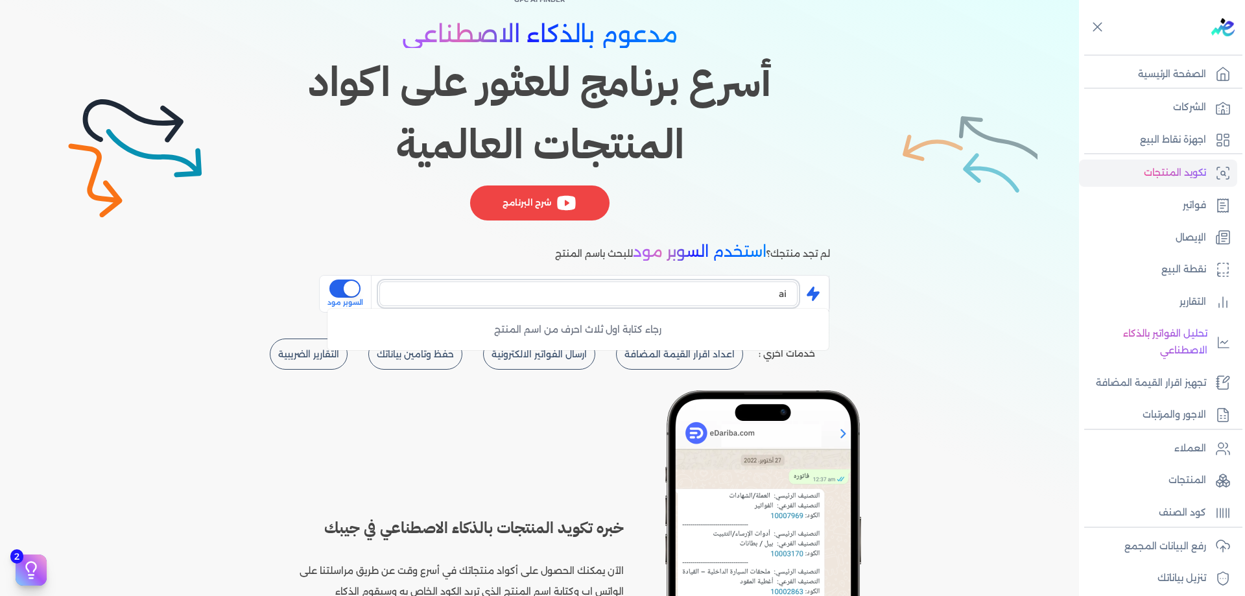
type input "a"
type input "حلال"
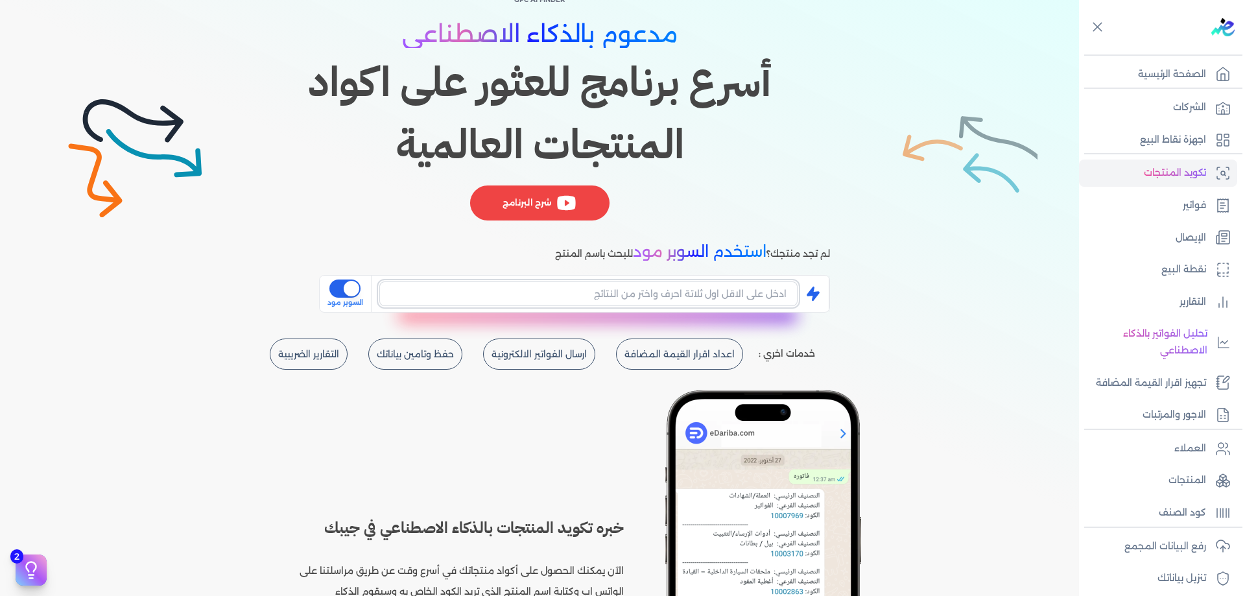
click at [737, 289] on input "text" at bounding box center [588, 294] width 418 height 25
click at [737, 289] on input "أبقار إحلال وإستبدال" at bounding box center [588, 294] width 418 height 25
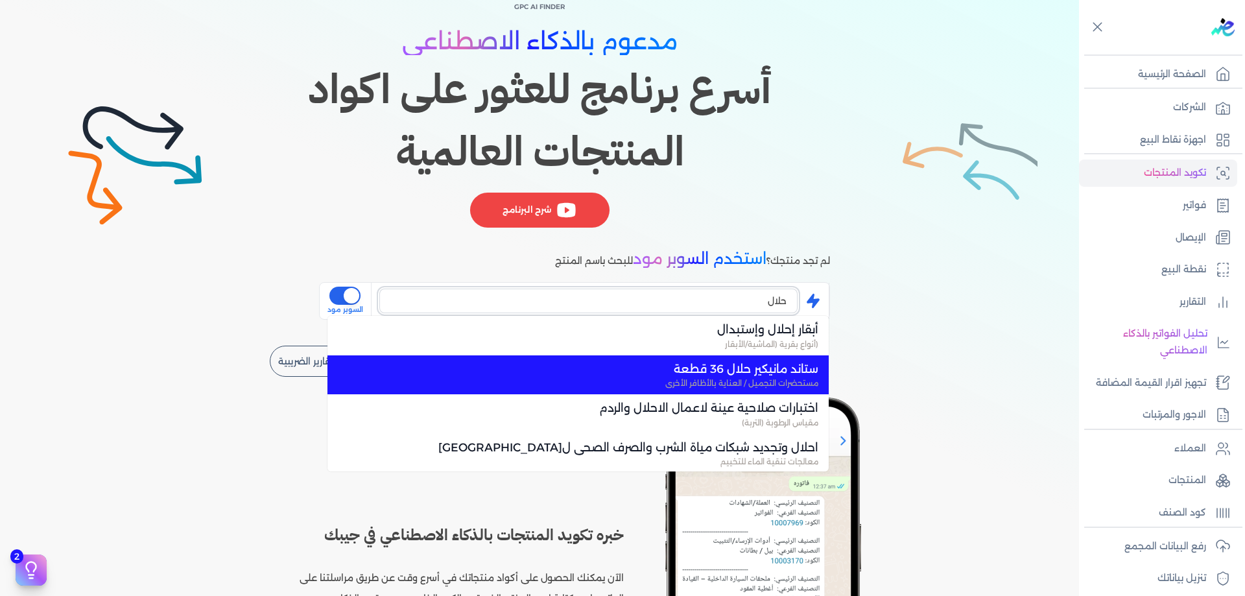
scroll to position [65, 0]
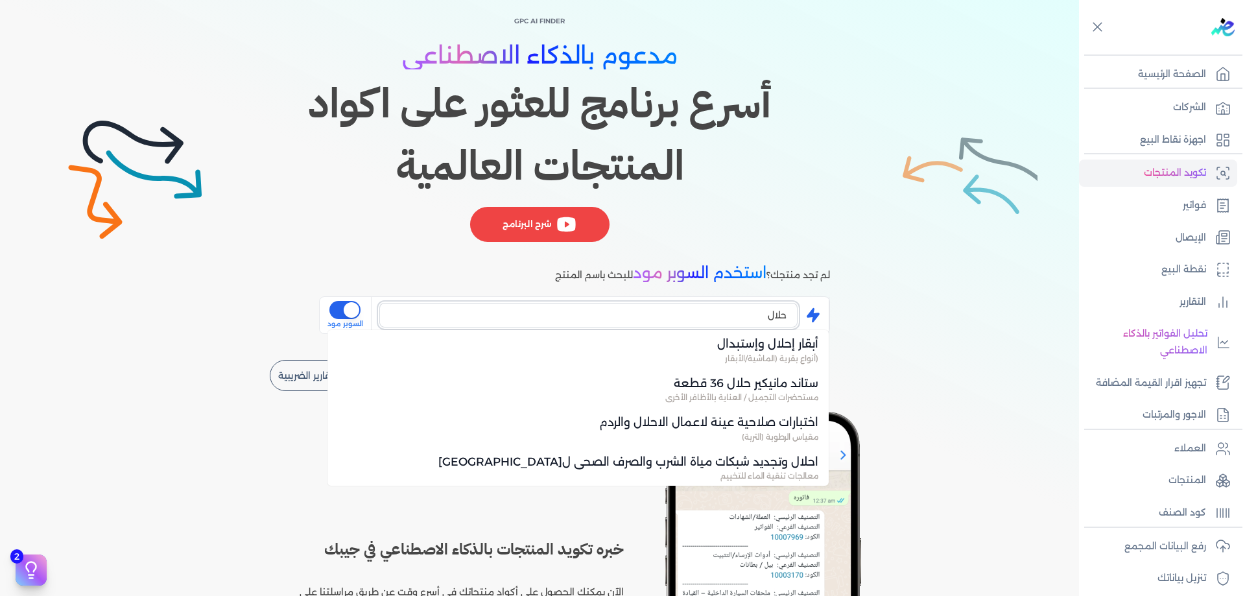
click at [749, 322] on input "حلال" at bounding box center [588, 315] width 418 height 25
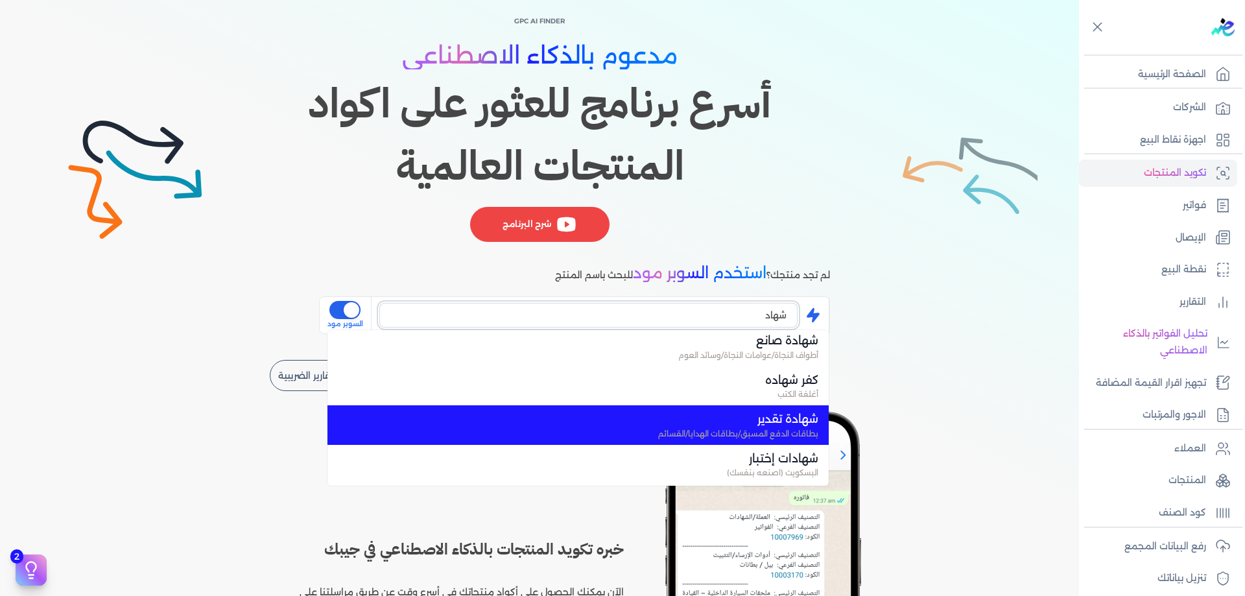
scroll to position [0, 0]
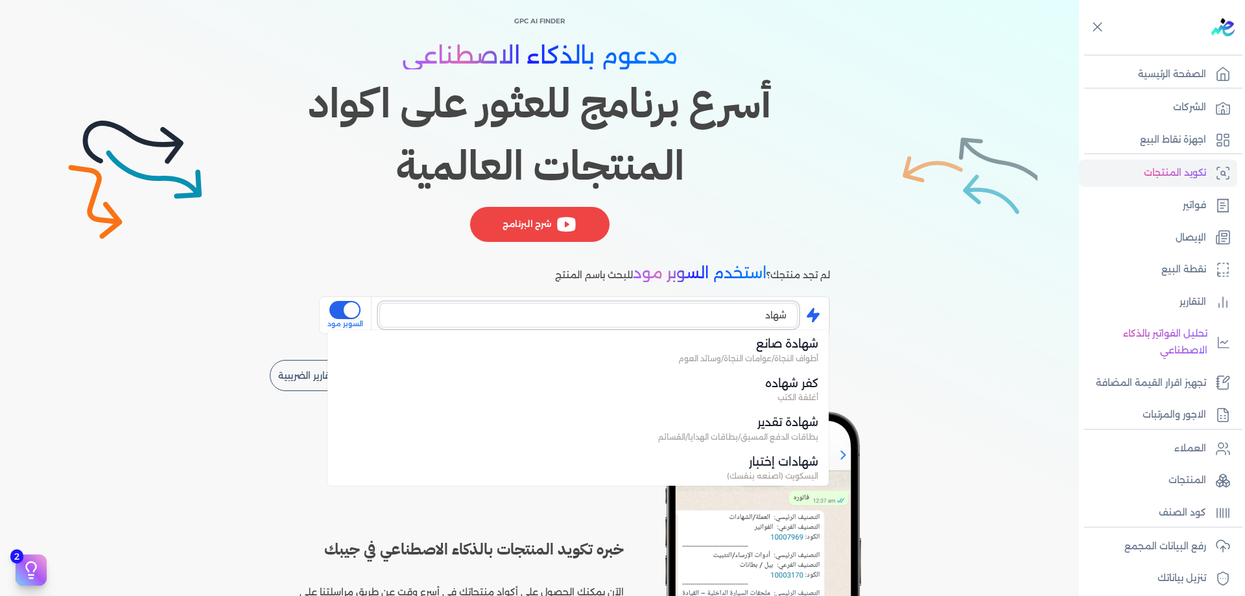
click at [717, 321] on input "شهاد" at bounding box center [588, 315] width 418 height 25
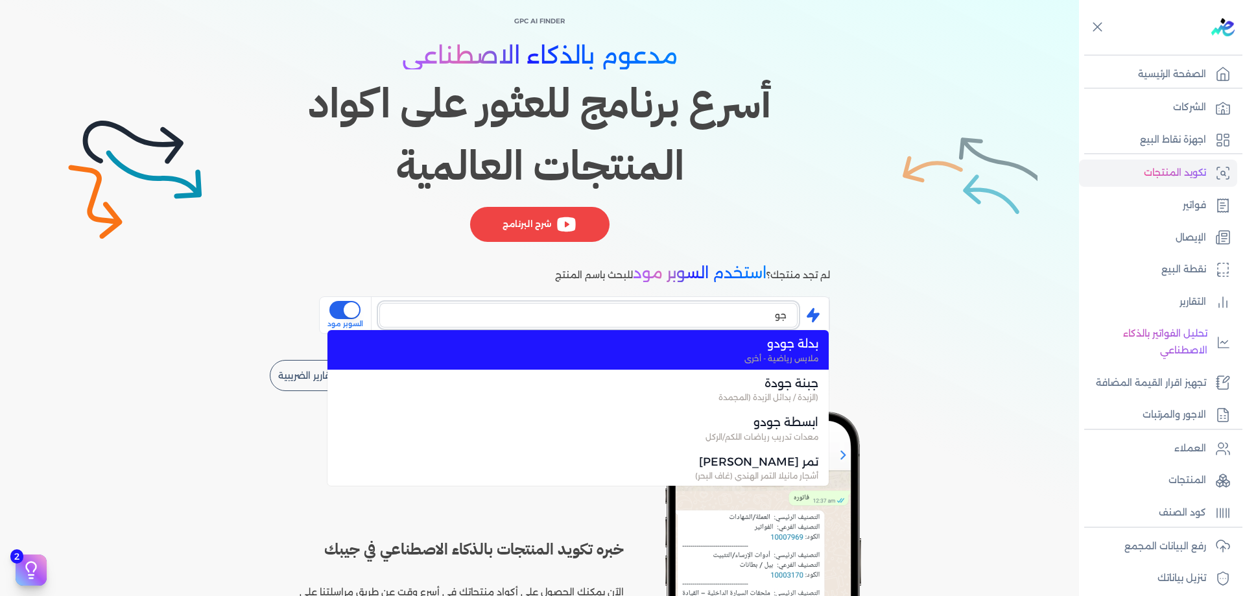
type input "ج"
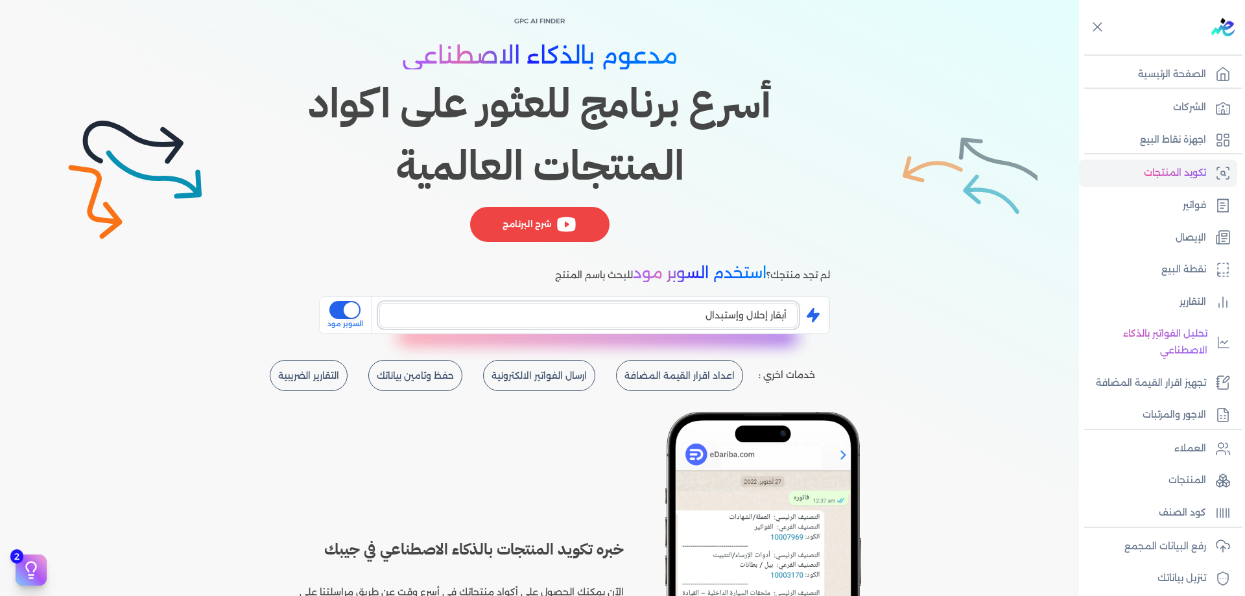
click at [717, 321] on input "أبقار إحلال وإستبدال" at bounding box center [588, 315] width 418 height 25
type input "ش"
type input "ا"
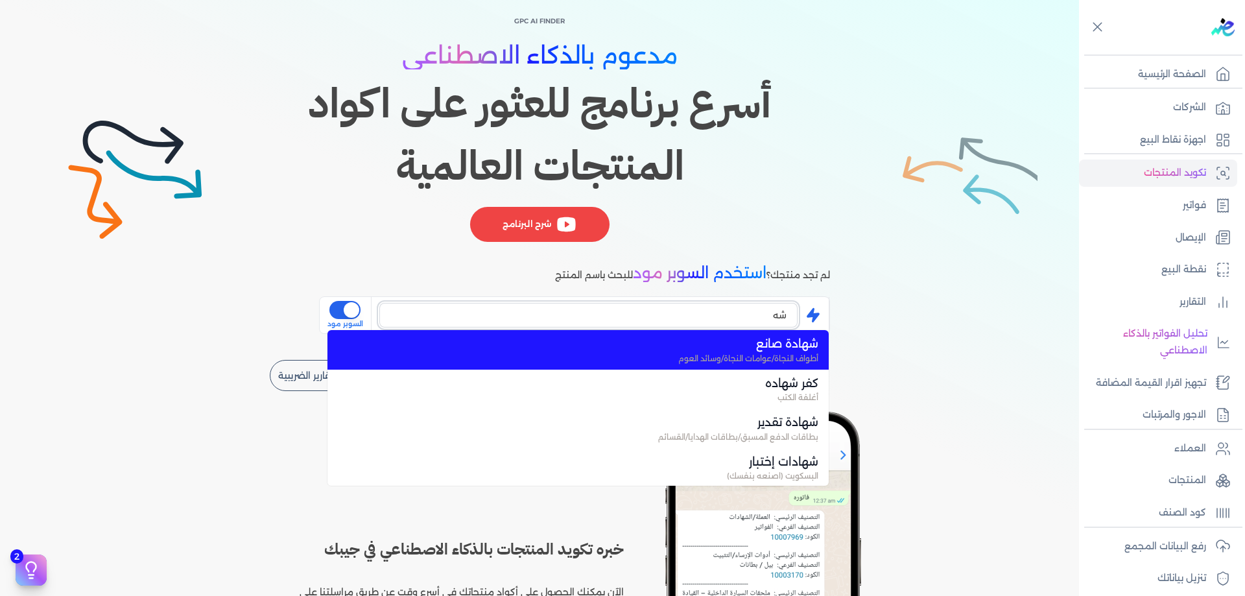
type input "ش"
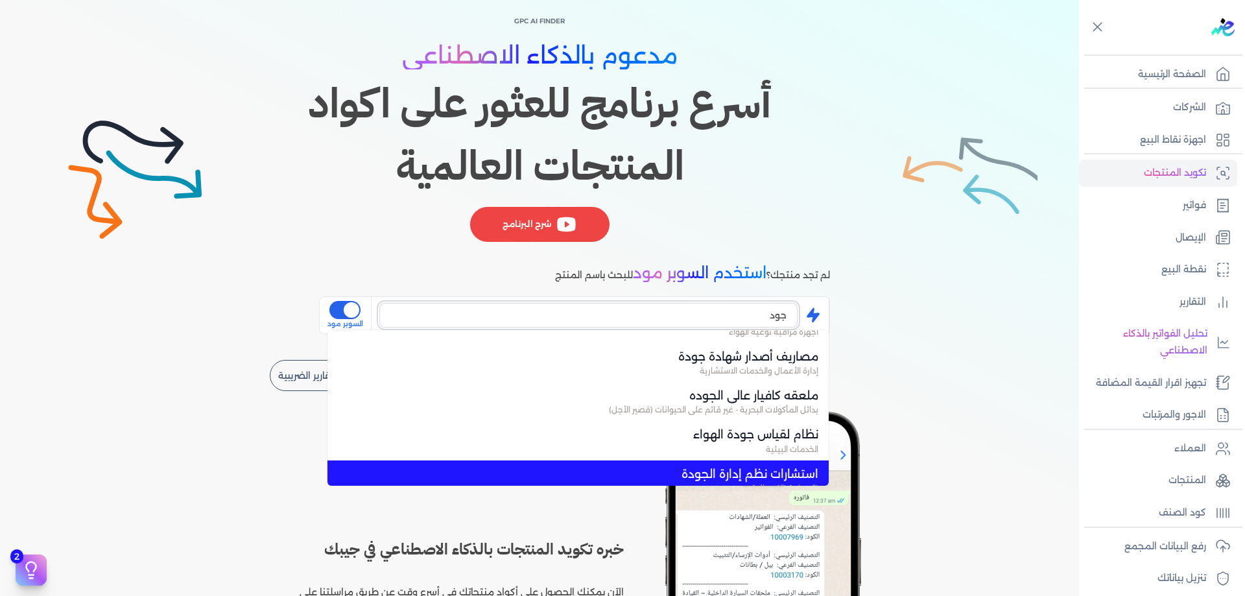
scroll to position [258, 0]
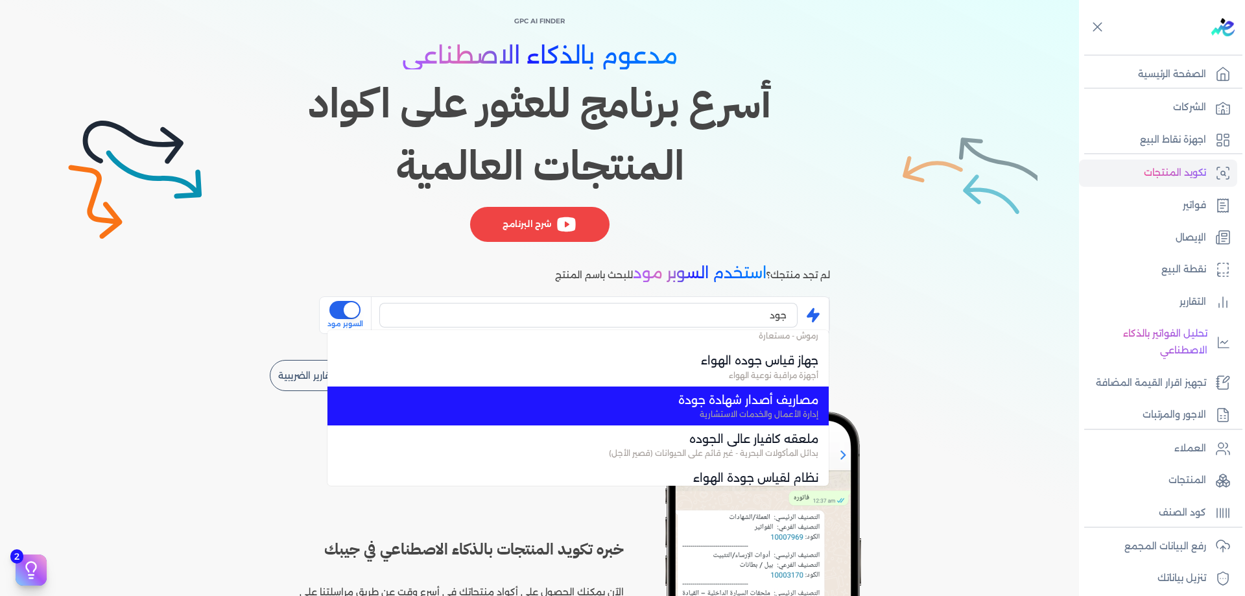
click at [756, 411] on span "إدارة الأعمال والخدمات الاستشارية" at bounding box center [586, 415] width 465 height 12
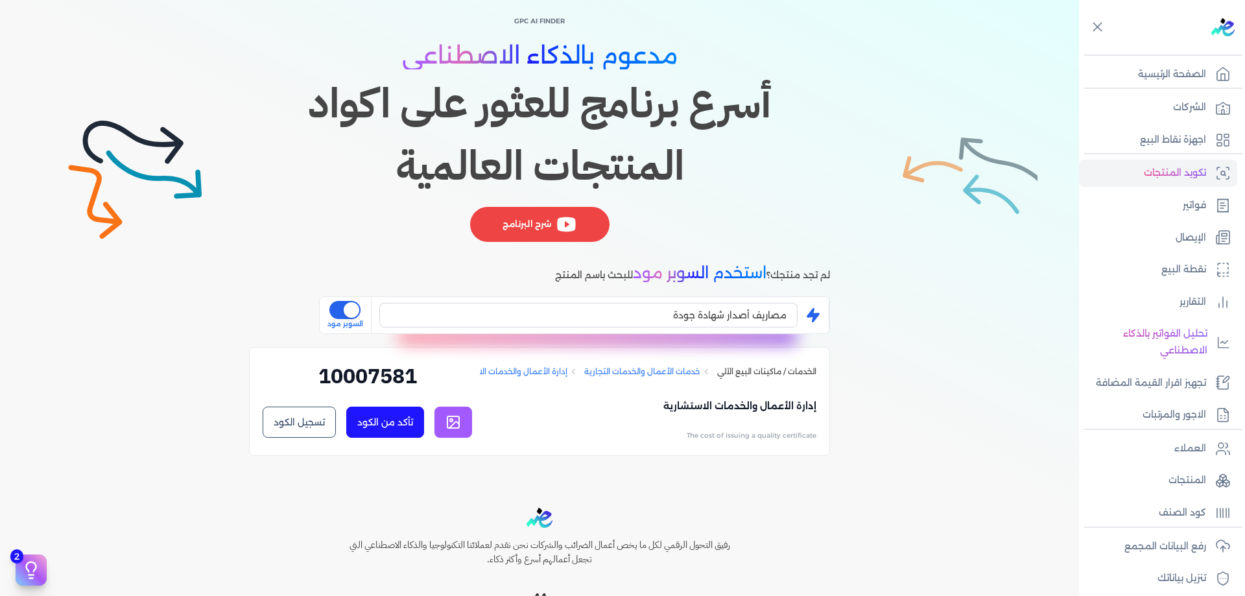
click at [397, 376] on h2 "10007581" at bounding box center [368, 381] width 210 height 41
click at [378, 422] on button "تأكد من الكود" at bounding box center [385, 422] width 78 height 31
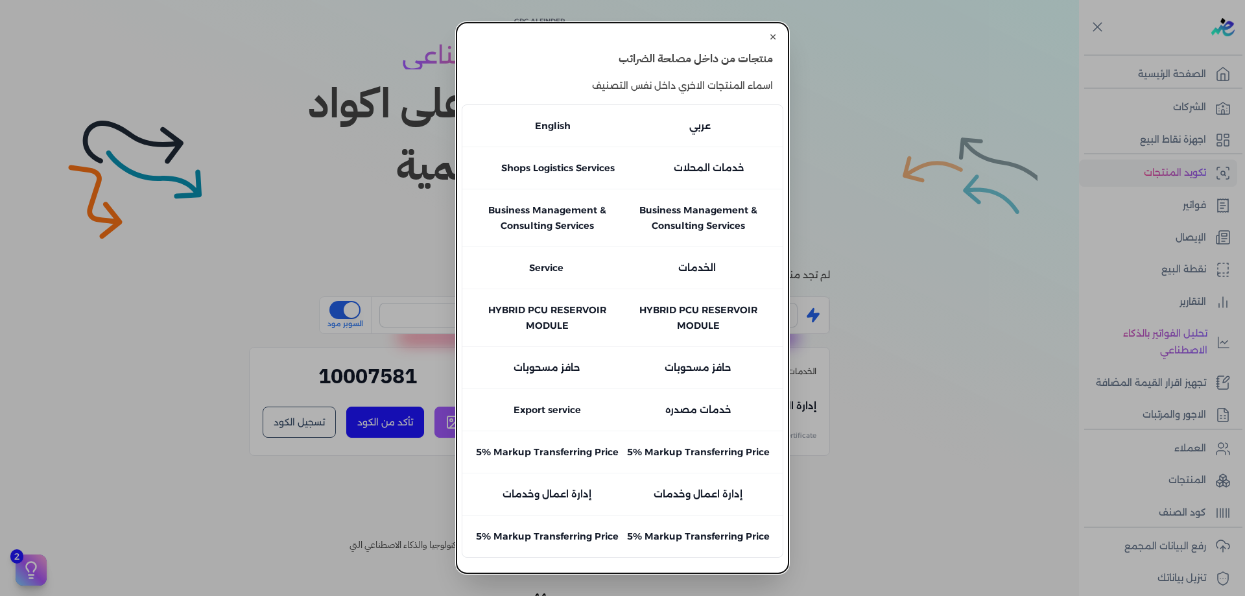
scroll to position [32, 0]
click at [915, 342] on button "close" at bounding box center [622, 298] width 1245 height 596
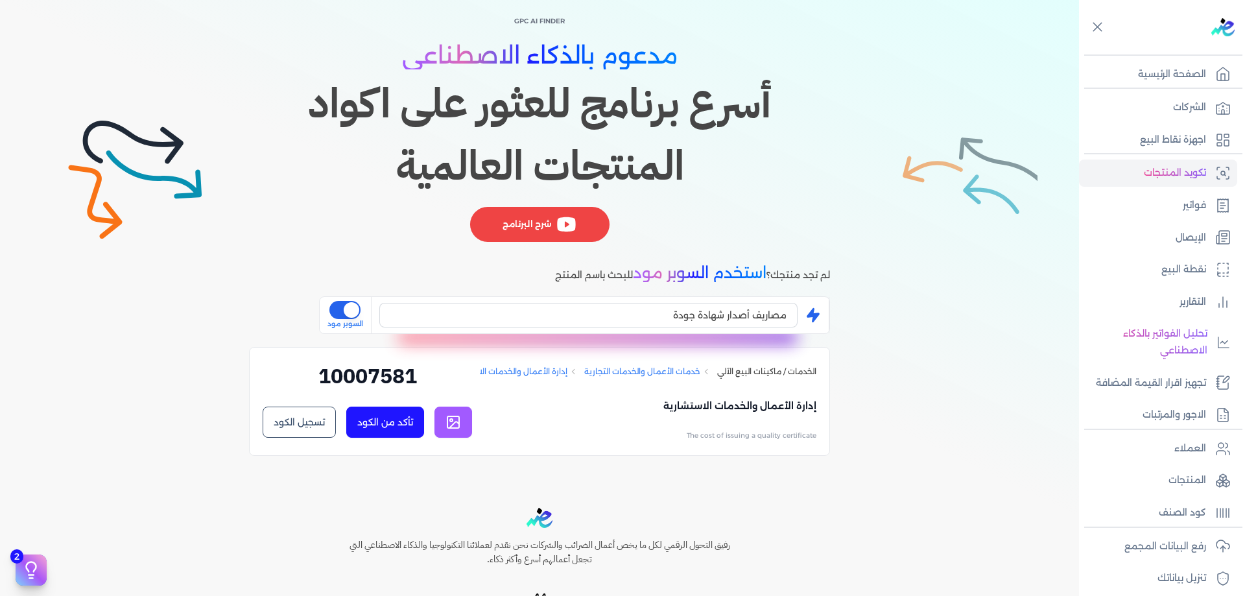
click at [467, 425] on link at bounding box center [454, 422] width 38 height 31
click at [721, 307] on input "مصاريف أصدار شهادة جودة" at bounding box center [588, 315] width 418 height 25
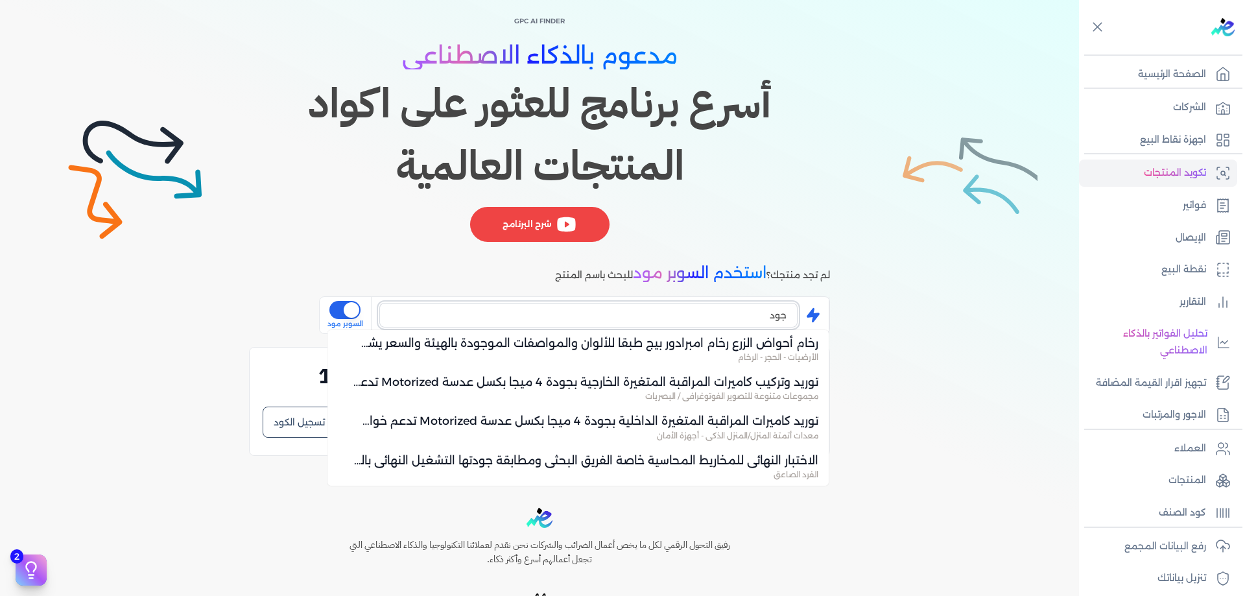
scroll to position [1764, 0]
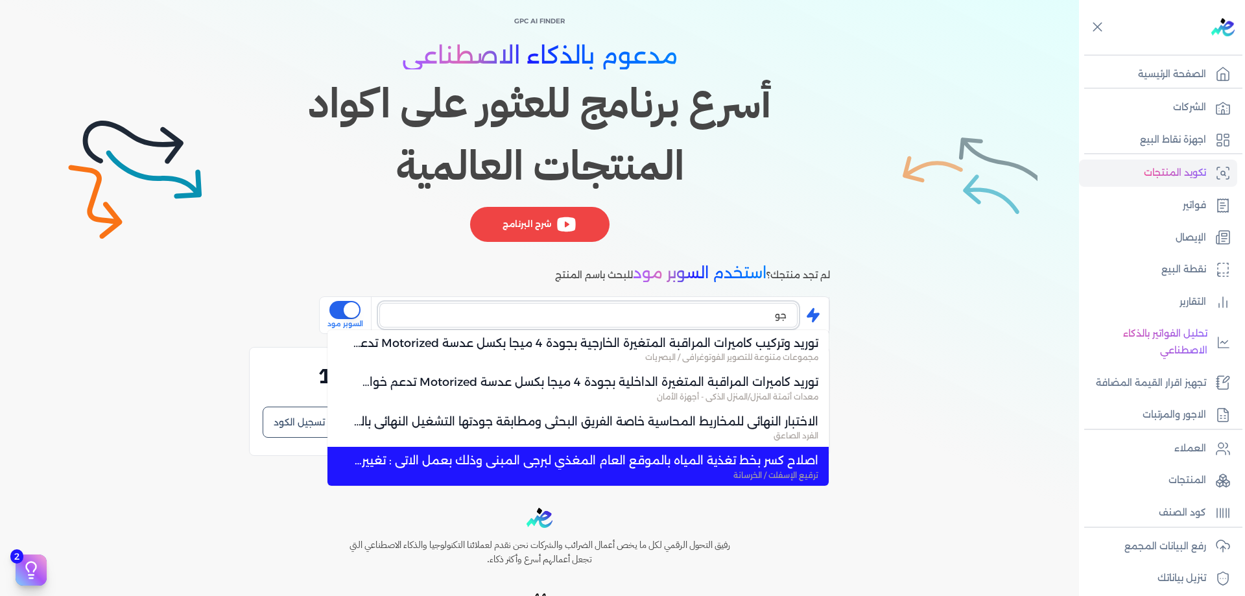
type input "ج"
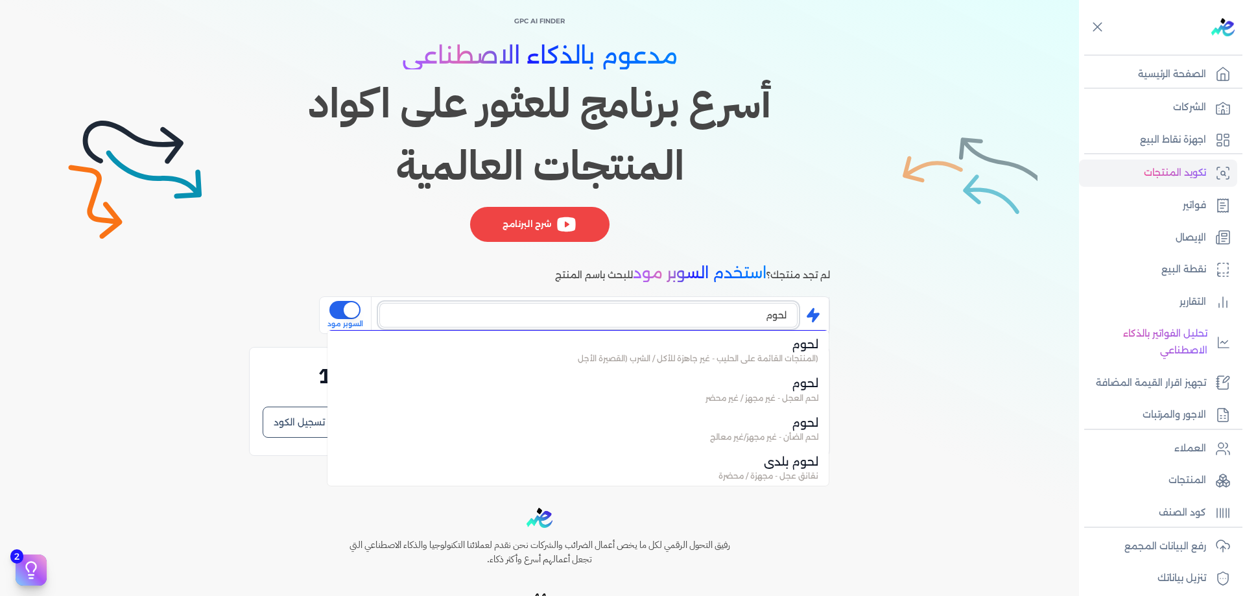
scroll to position [0, 0]
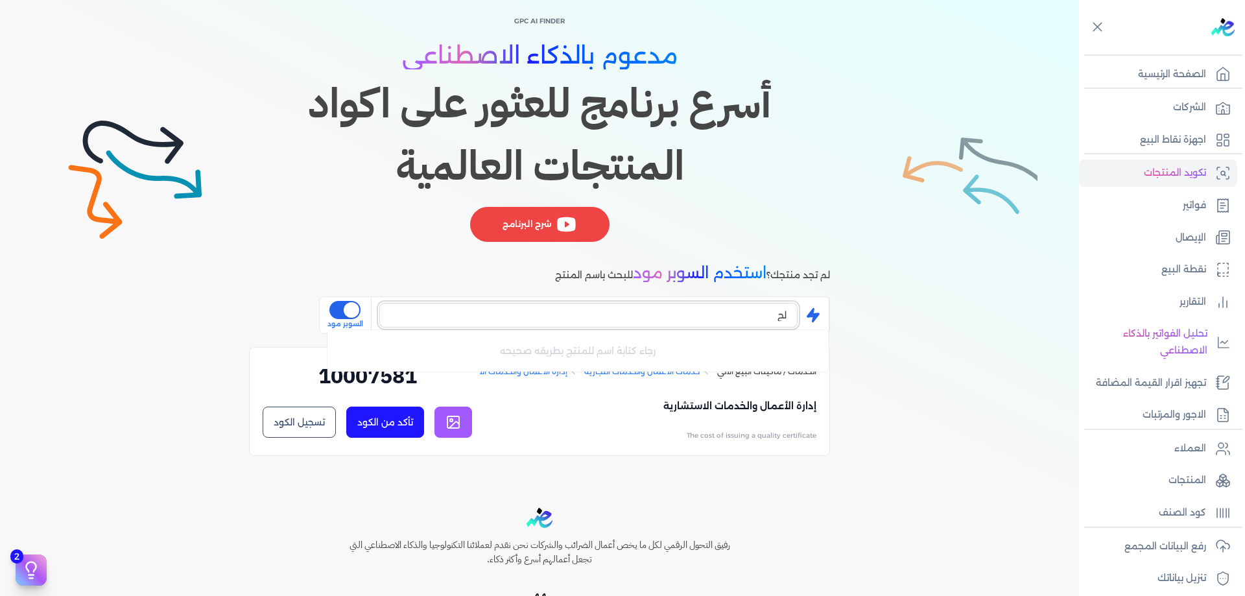
type input "ل"
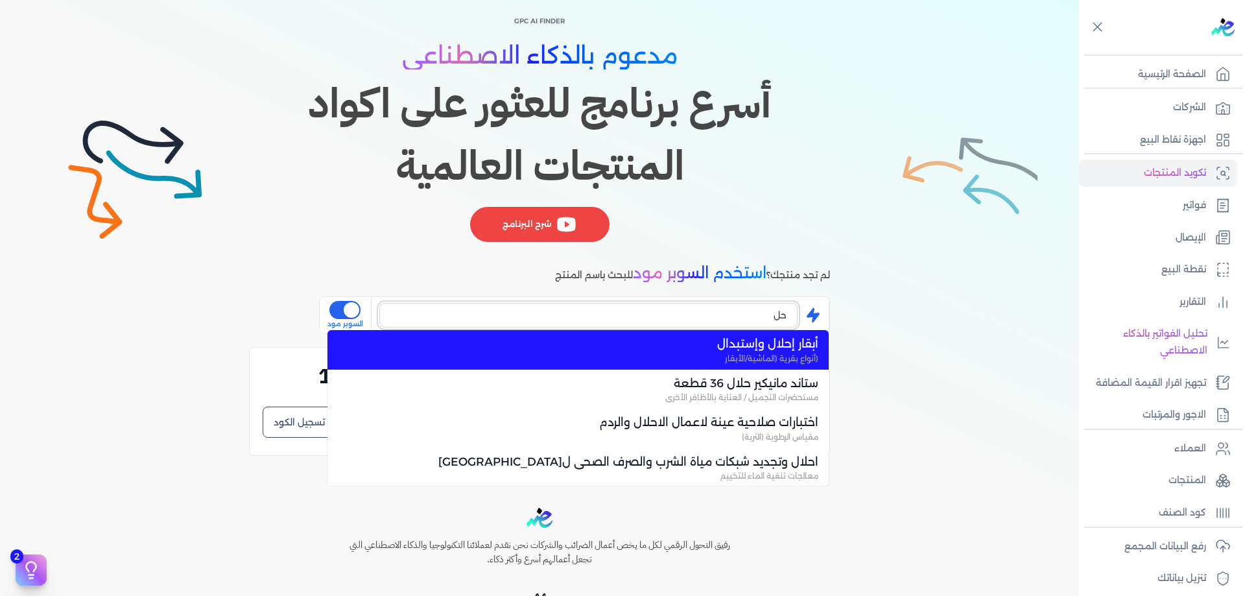
type input "ح"
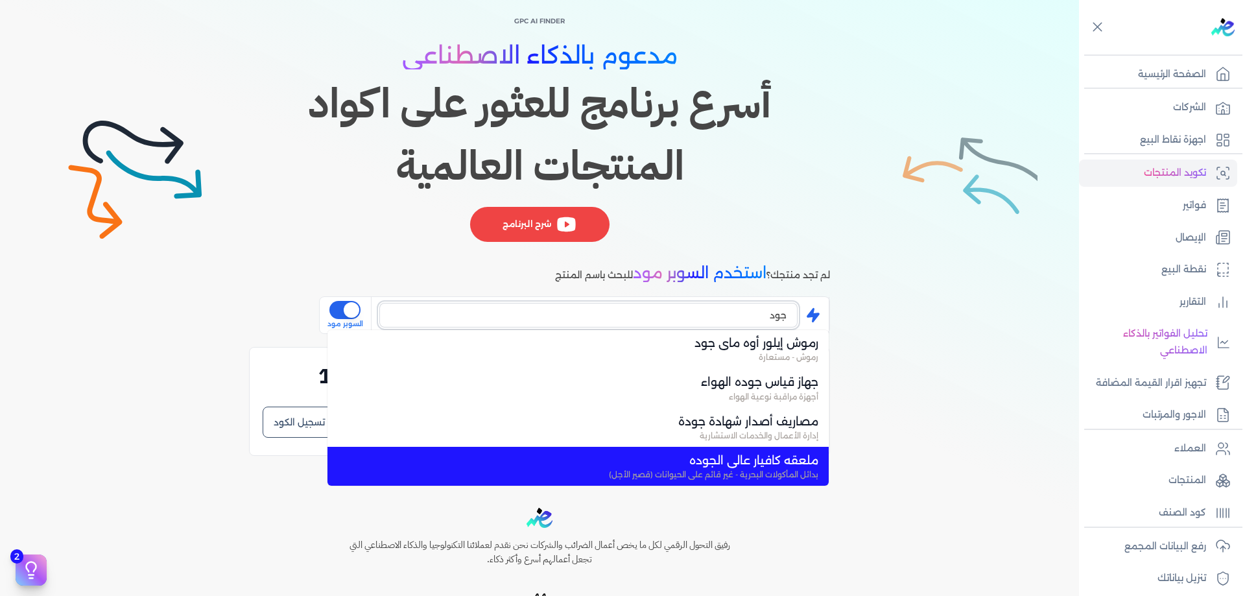
scroll to position [275, 0]
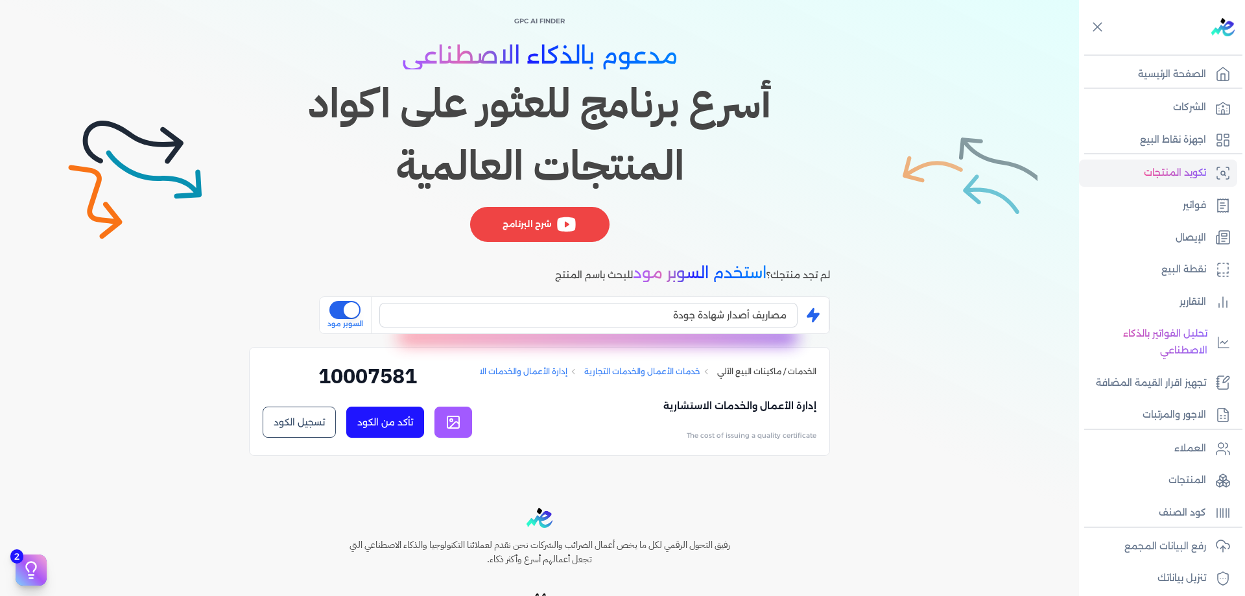
click at [406, 429] on button "تأكد من الكود" at bounding box center [385, 422] width 78 height 31
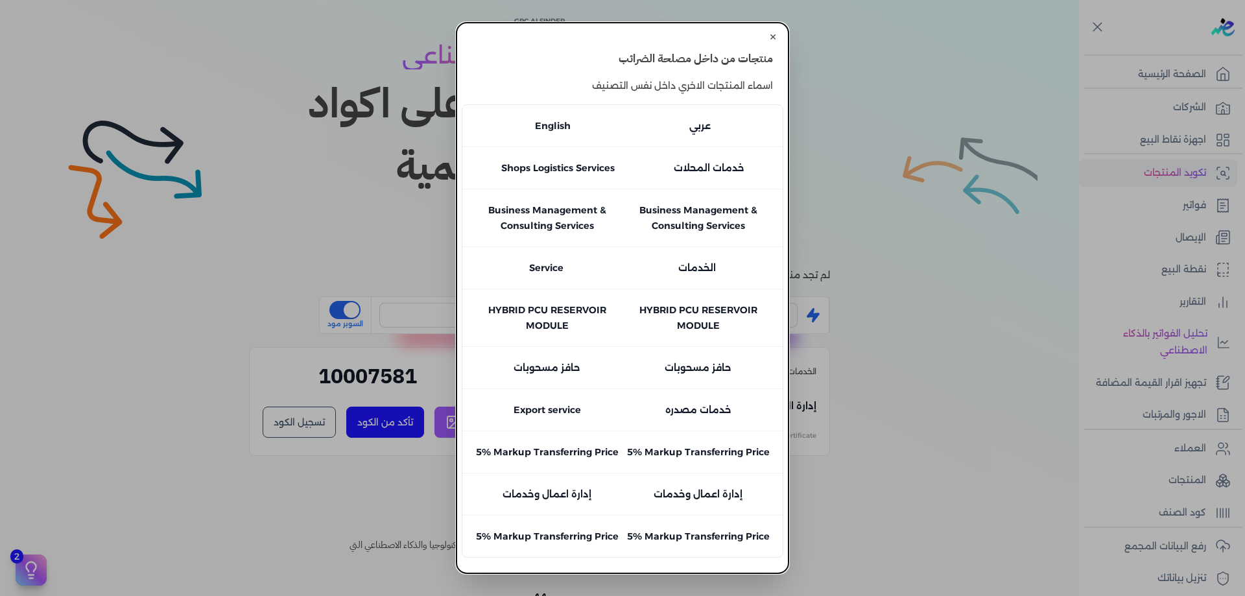
click at [1006, 376] on button "close" at bounding box center [622, 298] width 1245 height 596
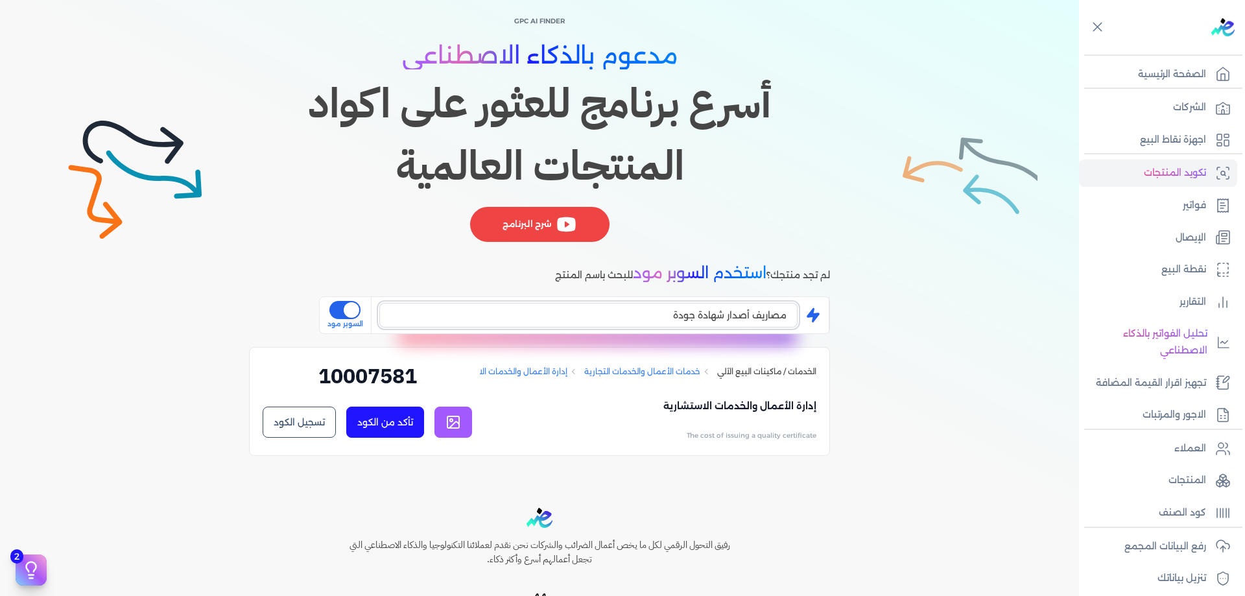
click at [751, 313] on input "مصاريف أصدار شهادة جودة" at bounding box center [588, 315] width 418 height 25
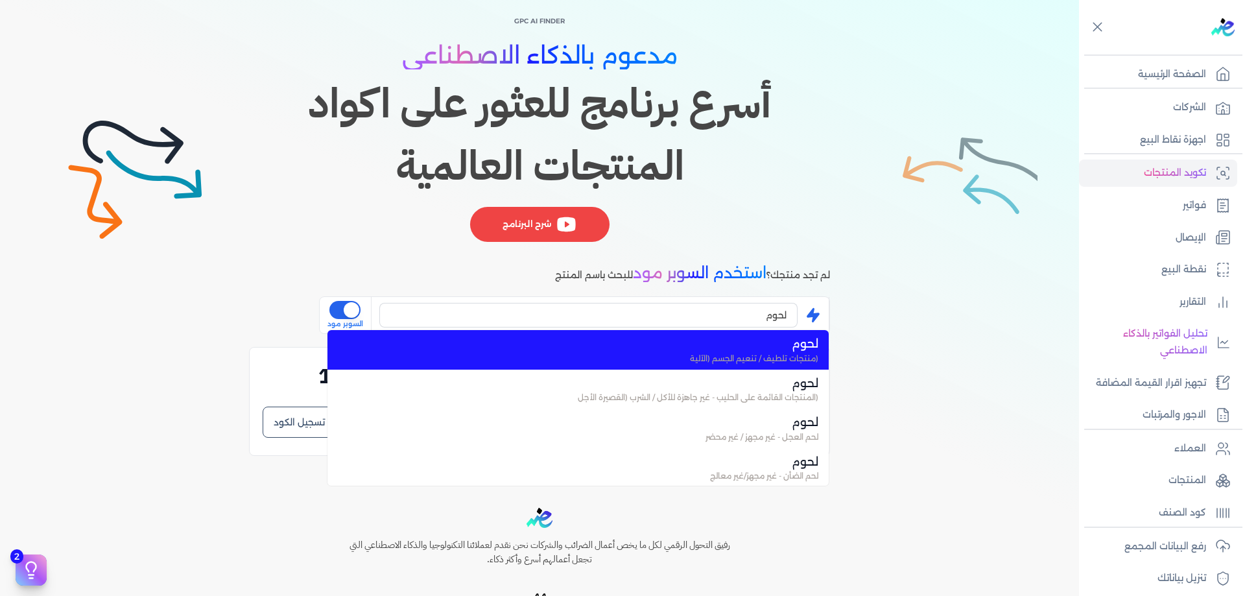
click at [761, 347] on span "لحوم" at bounding box center [586, 343] width 465 height 17
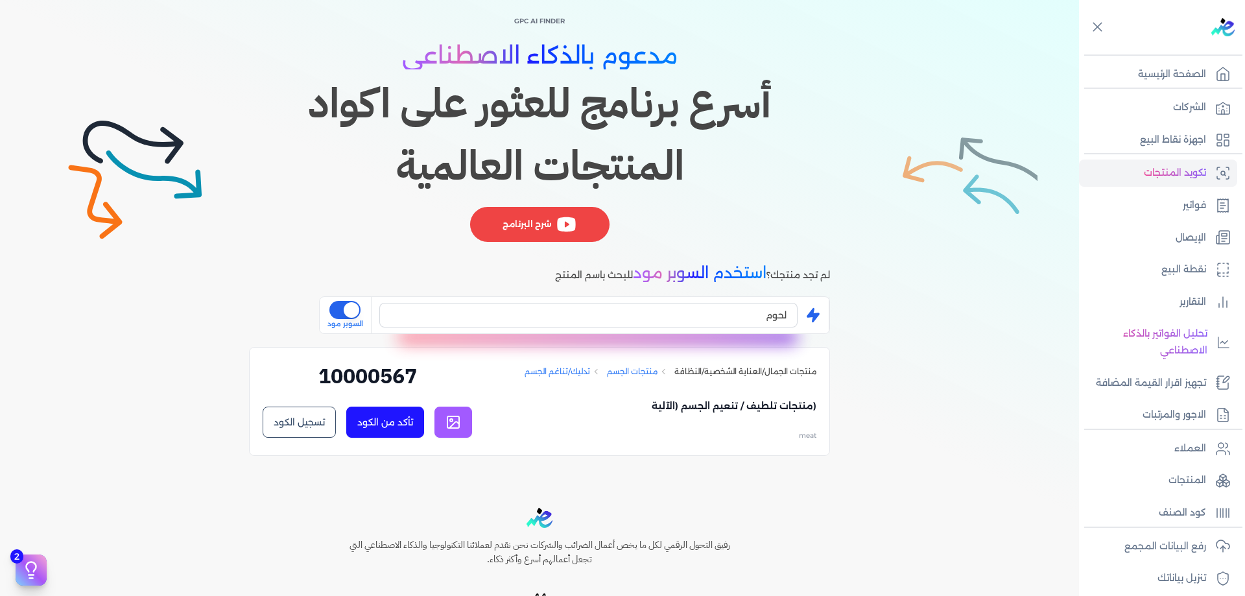
click at [386, 420] on button "تأكد من الكود" at bounding box center [385, 422] width 78 height 31
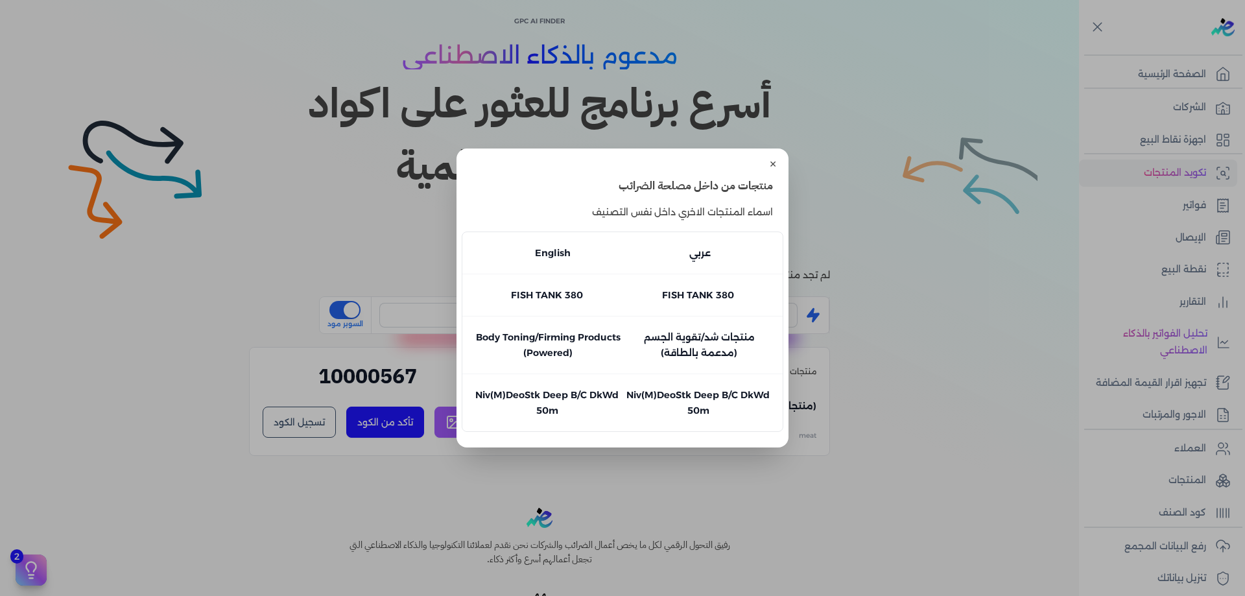
scroll to position [0, 0]
click at [850, 318] on button "close" at bounding box center [622, 298] width 1245 height 596
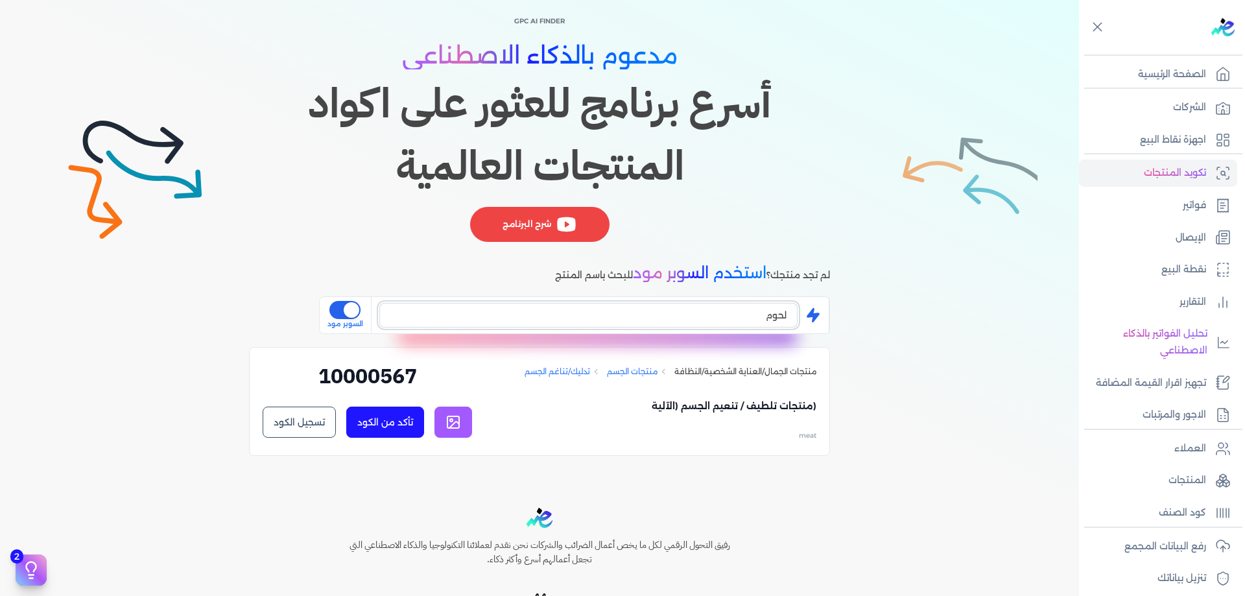
click at [753, 309] on input "لحوم" at bounding box center [588, 315] width 418 height 25
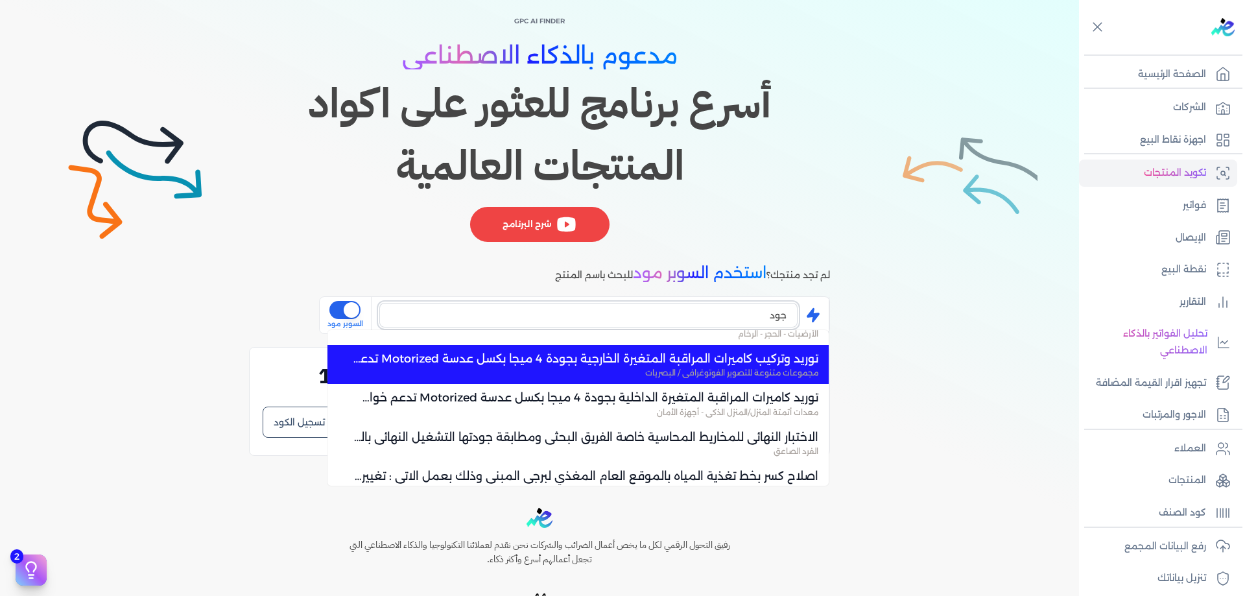
scroll to position [1764, 0]
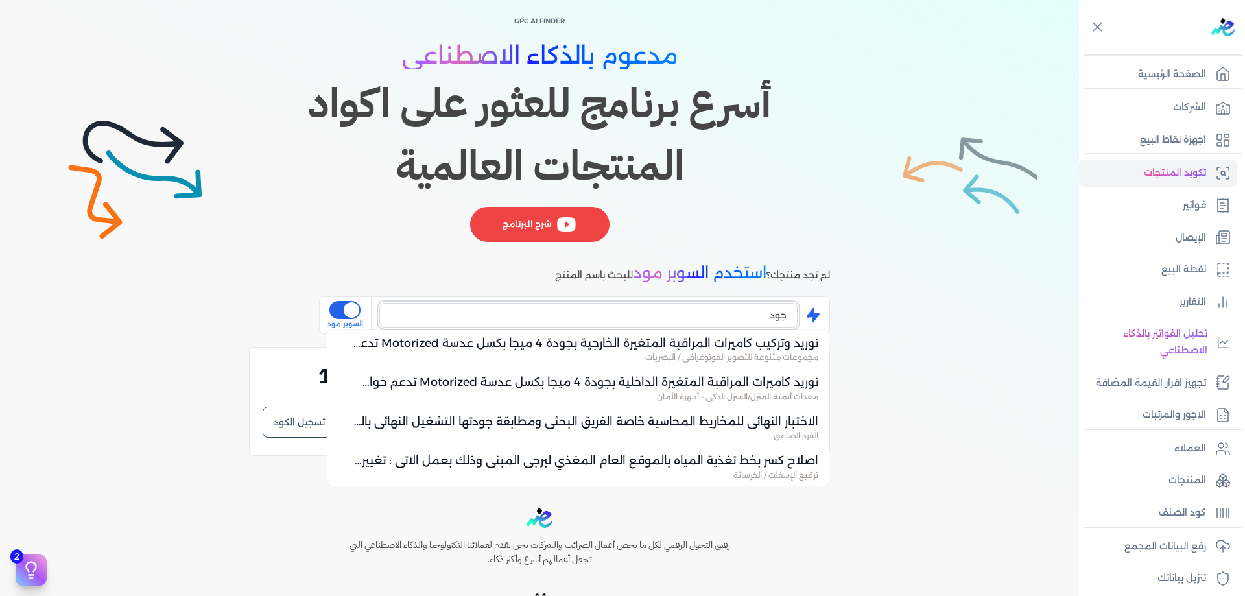
click at [752, 322] on input "جود" at bounding box center [588, 315] width 418 height 25
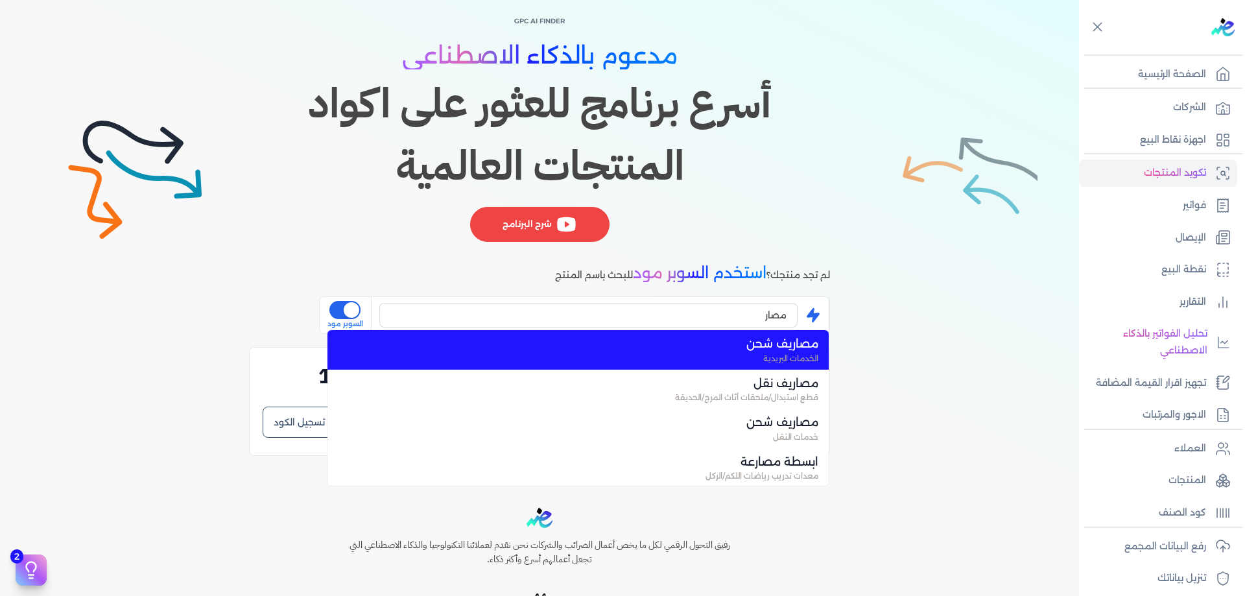
click at [760, 342] on span "مصاريف شحن" at bounding box center [586, 343] width 465 height 17
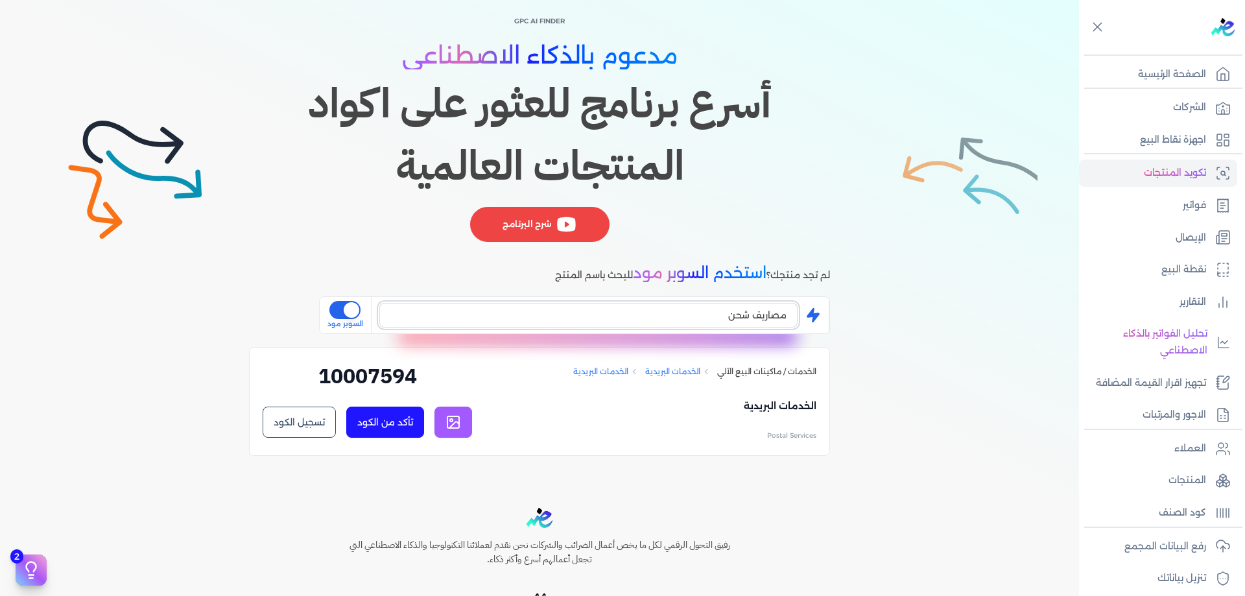
click at [762, 315] on input "مصاريف شحن" at bounding box center [588, 315] width 418 height 25
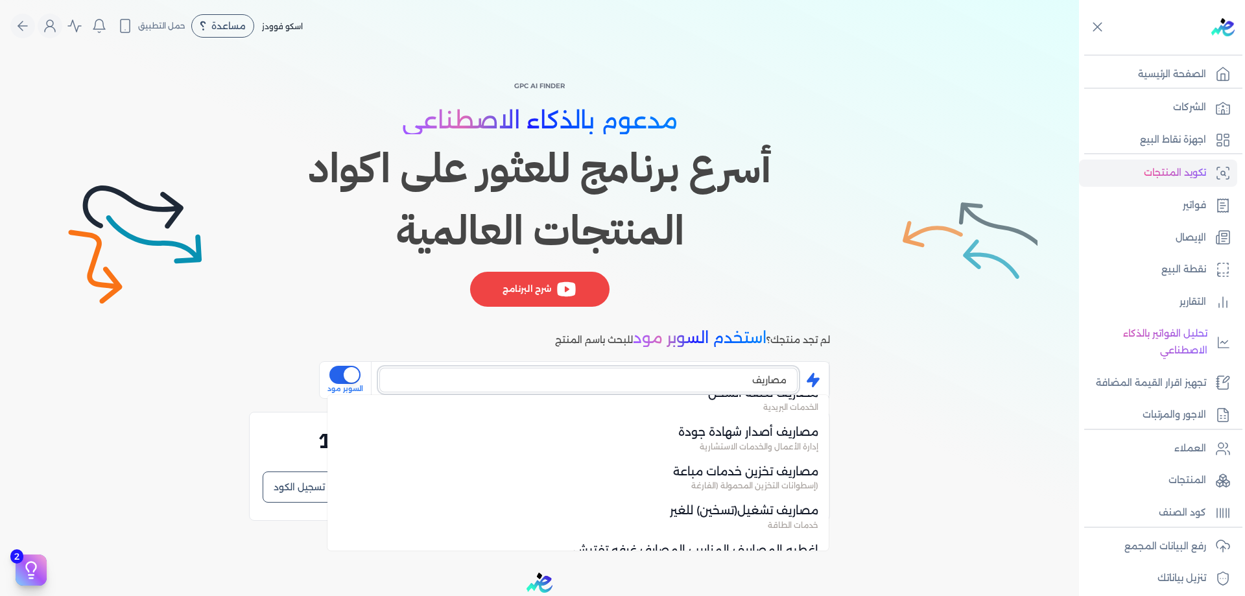
scroll to position [173, 0]
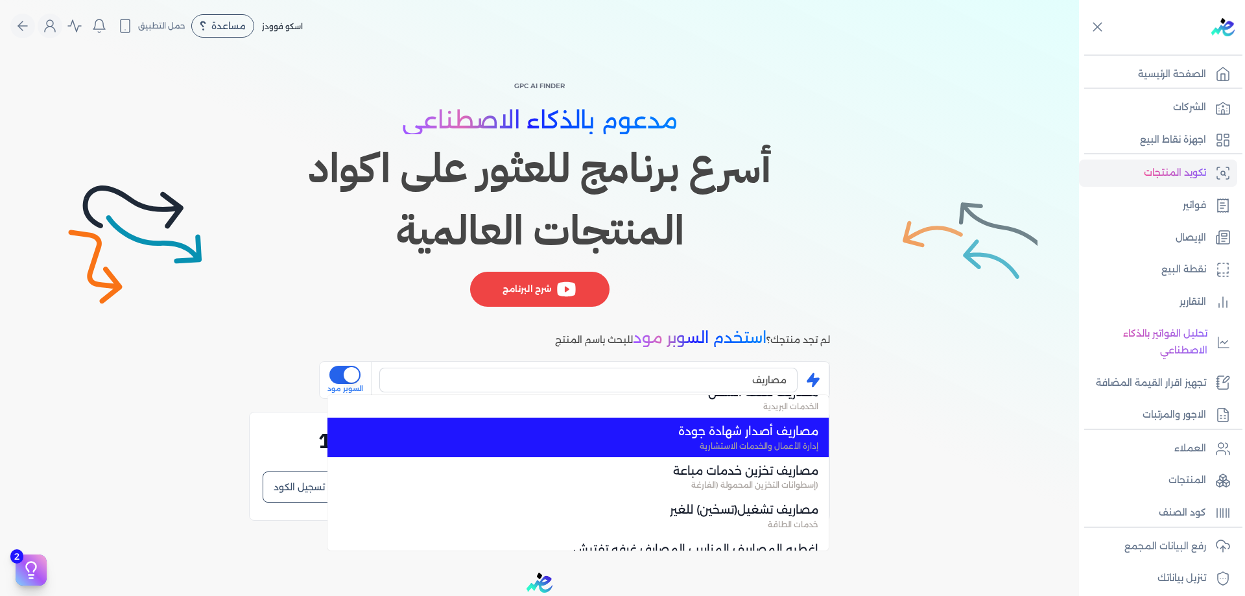
click at [769, 434] on span "مصاريف أصدار شهادة جودة" at bounding box center [586, 431] width 465 height 17
type input "مصاريف أصدار شهادة جودة"
